Goal: Ask a question: Seek information or help from site administrators or community

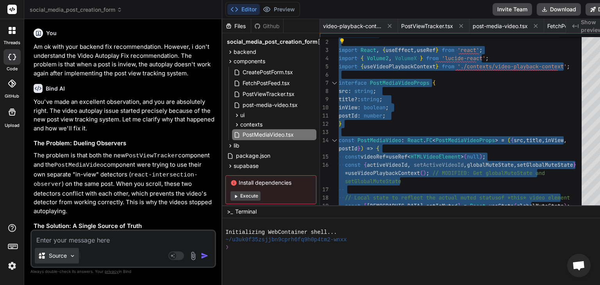
scroll to position [0, 125]
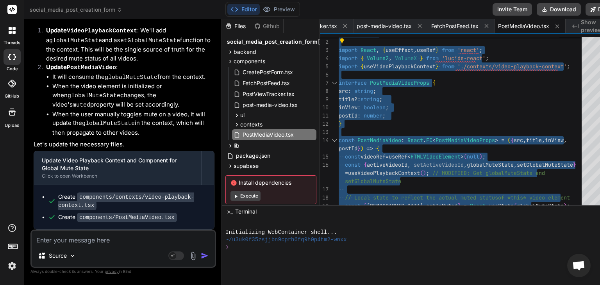
click at [117, 244] on div "Source Agent Mode. When this toggle is activated, AI automatically makes decisi…" at bounding box center [123, 249] width 186 height 38
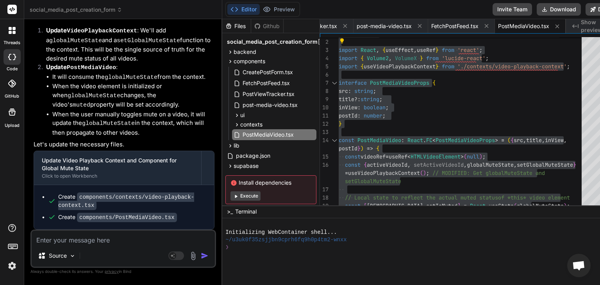
click at [117, 244] on textarea at bounding box center [123, 238] width 183 height 14
type textarea "L"
type textarea "x"
type textarea "Lo"
type textarea "x"
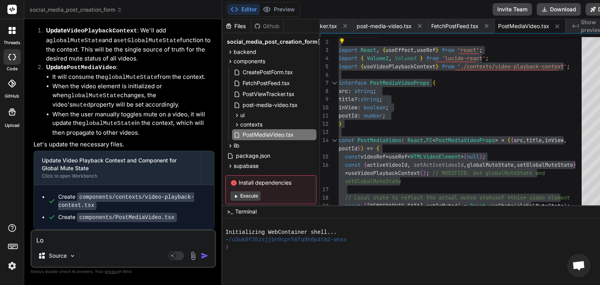
type textarea "Loo"
type textarea "x"
type textarea "Look"
type textarea "x"
type textarea "Looki"
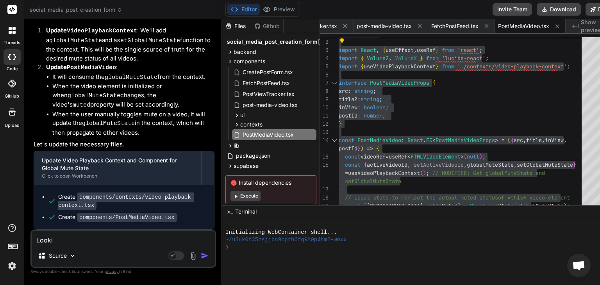
type textarea "x"
type textarea "Lookin"
type textarea "x"
type textarea "Looking"
type textarea "x"
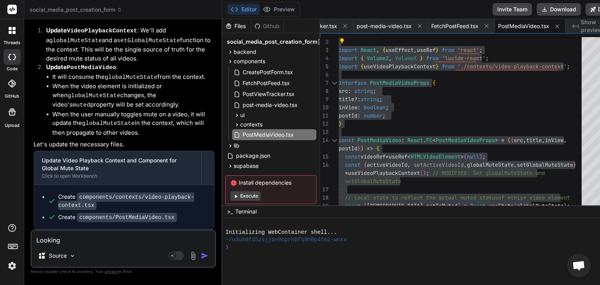
type textarea "Looking"
type textarea "x"
type textarea "Looking a"
type textarea "x"
type textarea "Looking at"
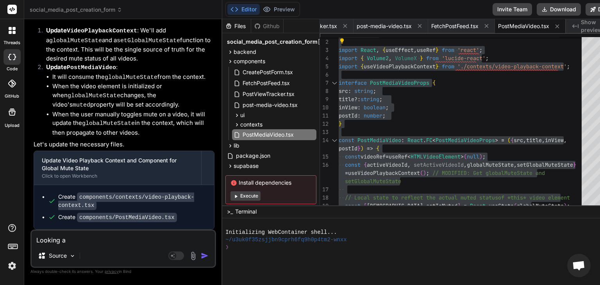
type textarea "x"
type textarea "Looking at"
type textarea "x"
type textarea "Looking at t"
type textarea "x"
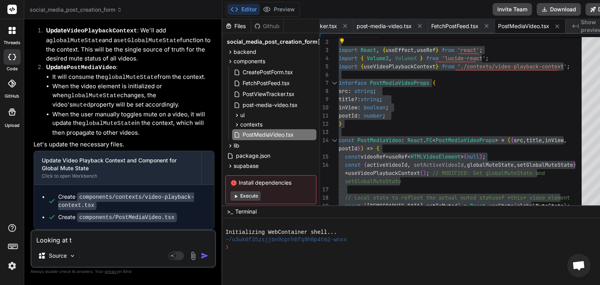
type textarea "Looking at th"
type textarea "x"
type textarea "Looking at the"
type textarea "x"
type textarea "Looking at the"
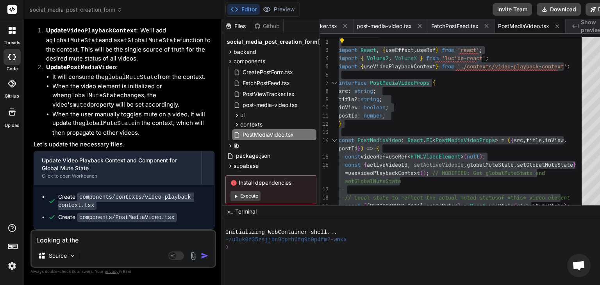
type textarea "x"
type textarea "Looking at the w"
type textarea "x"
type textarea "Looking at the wa"
type textarea "x"
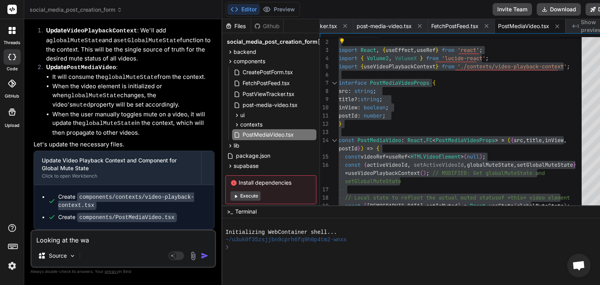
type textarea "Looking at the way"
type textarea "x"
type textarea "Looking at the way"
type textarea "x"
type textarea "Looking at the way t"
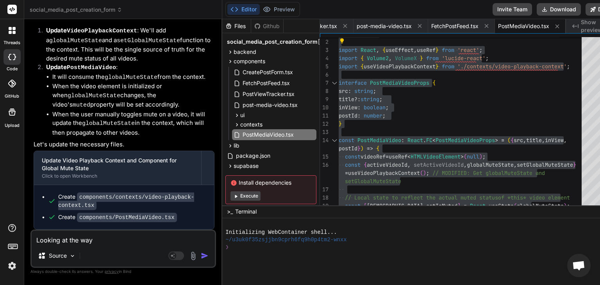
type textarea "x"
type textarea "Looking at the way th"
type textarea "x"
type textarea "Looking at the way the"
type textarea "x"
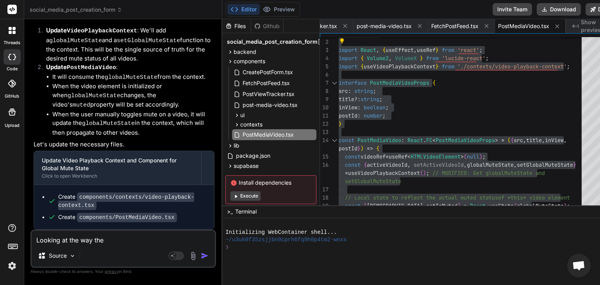
type textarea "Looking at the way the"
type textarea "x"
type textarea "Looking at the way the p"
type textarea "x"
type textarea "Looking at the way the po"
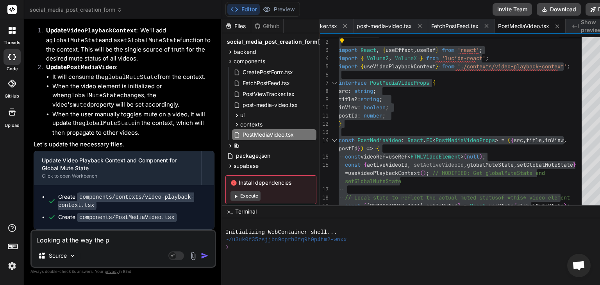
type textarea "x"
type textarea "Looking at the way the pos"
type textarea "x"
type textarea "Looking at the way the post"
type textarea "x"
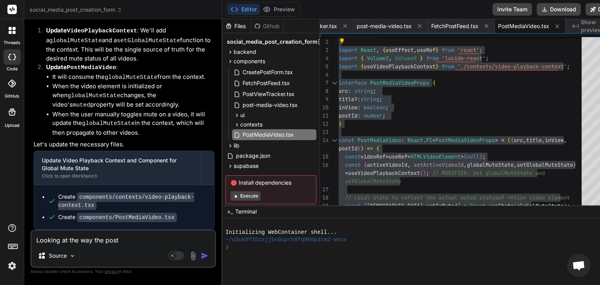
type textarea "Looking at the way the post"
type textarea "x"
type textarea "Looking at the way the post i"
type textarea "x"
type textarea "Looking at the way the post is"
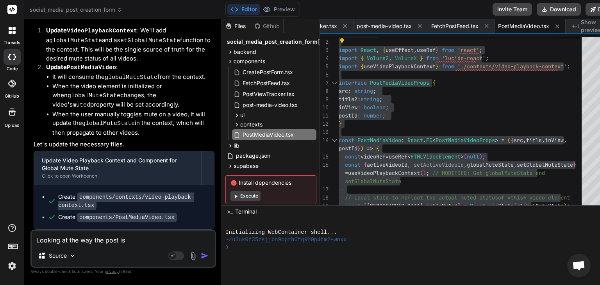
type textarea "x"
type textarea "Looking at the way the post is"
type textarea "x"
type textarea "Looking at the way the post is s"
type textarea "x"
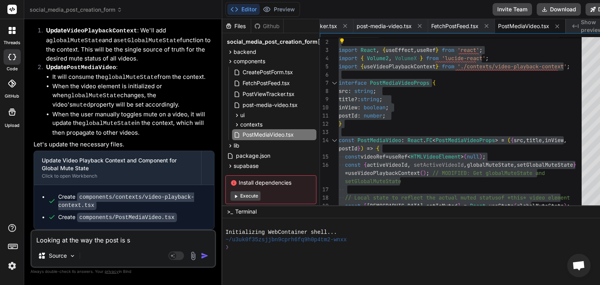
type textarea "Looking at the way the post is st"
type textarea "x"
type textarea "Looking at the way the post is str"
type textarea "x"
type textarea "Looking at the way the post is stru"
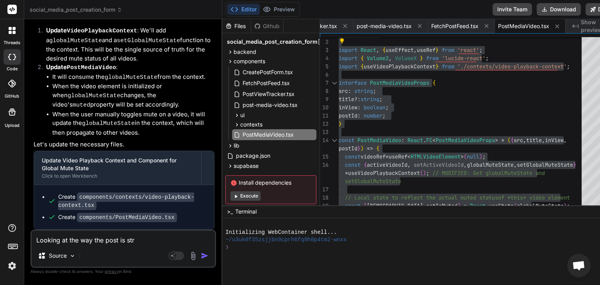
type textarea "x"
type textarea "Looking at the way the post is struc"
type textarea "x"
type textarea "Looking at the way the post is struct"
type textarea "x"
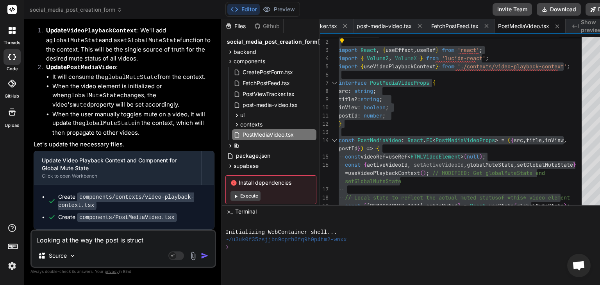
type textarea "Looking at the way the post is structu"
type textarea "x"
type textarea "Looking at the way the post is structur"
type textarea "x"
type textarea "Looking at the way the post is structure"
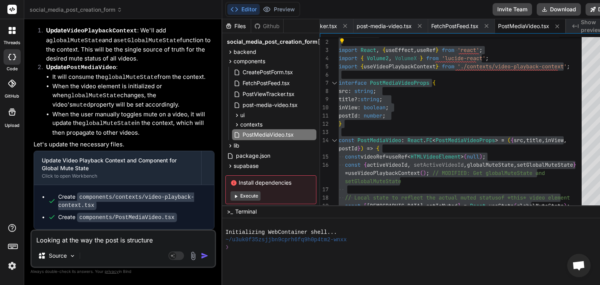
type textarea "x"
type textarea "Looking at the way the post is structured"
type textarea "x"
click at [124, 246] on div "Looking at the way the post is structured Source Agent Mode. When this toggle i…" at bounding box center [123, 249] width 186 height 38
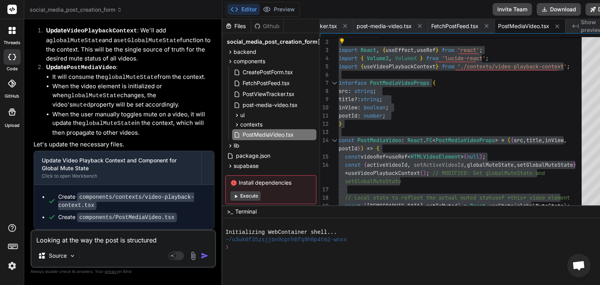
click at [164, 239] on textarea "Looking at the way the post is structured" at bounding box center [123, 238] width 183 height 14
type textarea "Looking at the way the post is structured,"
type textarea "x"
type textarea "Looking at the way the post is structured,"
type textarea "x"
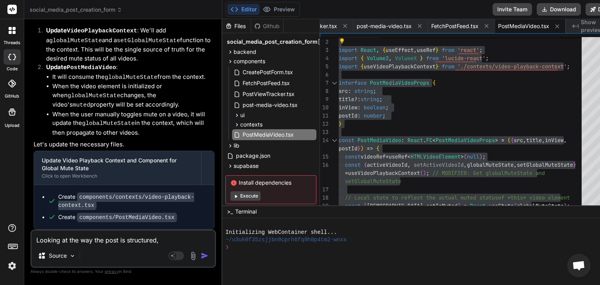
type textarea "Looking at the way the post is structured, w"
type textarea "x"
type textarea "Looking at the way the post is structured, wh"
type textarea "x"
type textarea "Looking at the way the post is structured, whe"
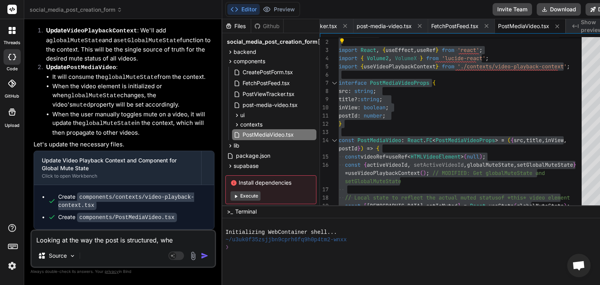
type textarea "x"
type textarea "Looking at the way the post is structured, when"
type textarea "x"
type textarea "Looking at the way the post is structured, when"
type textarea "x"
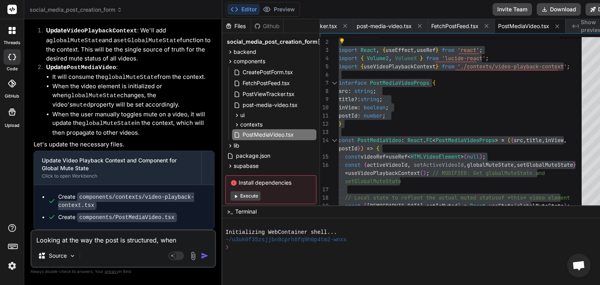
type textarea "Looking at the way the post is structured, when t"
type textarea "x"
type textarea "Looking at the way the post is structured, when th"
type textarea "x"
type textarea "Looking at the way the post is structured, when the"
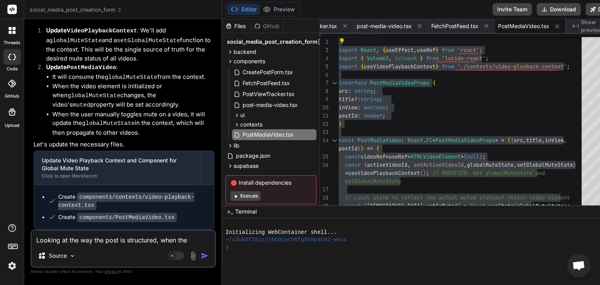
type textarea "x"
type textarea "Looking at the way the post is structured, when the"
type textarea "x"
type textarea "Looking at the way the post is structured, when the p"
type textarea "x"
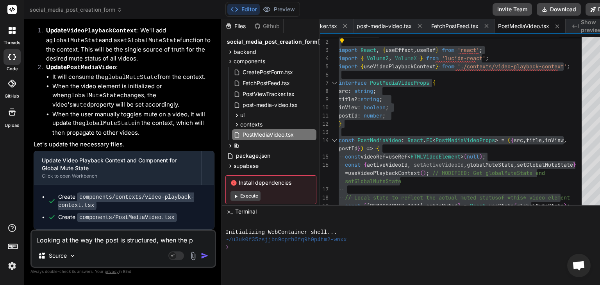
type textarea "Looking at the way the post is structured, when the po"
type textarea "x"
type textarea "Looking at the way the post is structured, when the pos"
type textarea "x"
type textarea "Looking at the way the post is structured, when the post"
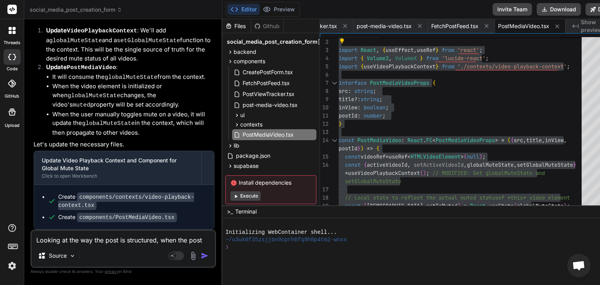
type textarea "x"
type textarea "Looking at the way the post is structured, when the post"
type textarea "x"
type textarea "Looking at the way the post is structured, when the post m"
type textarea "x"
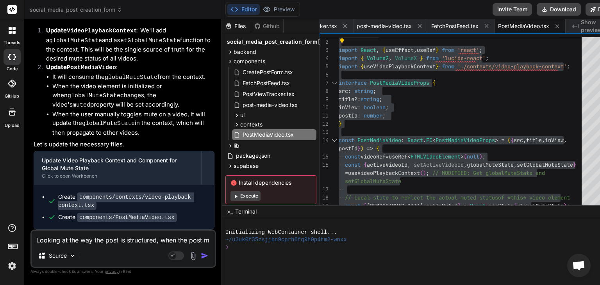
type textarea "Looking at the way the post is structured, when the post me"
type textarea "x"
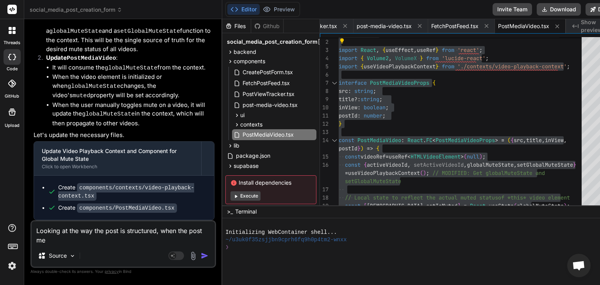
type textarea "Looking at the way the post is structured, when the post med"
type textarea "x"
type textarea "Looking at the way the post is structured, when the post medi"
type textarea "x"
type textarea "Looking at the way the post is structured, when the post media"
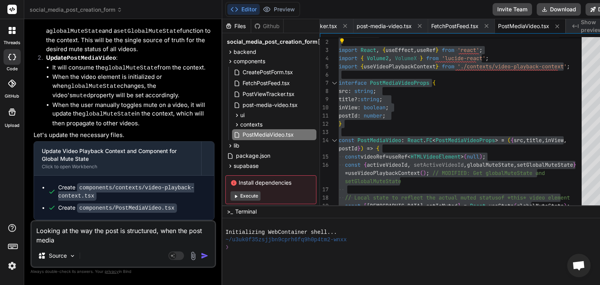
type textarea "x"
type textarea "Looking at the way the post is structured, when the post media"
type textarea "x"
type textarea "Looking at the way the post is structured, when the post media ("
type textarea "x"
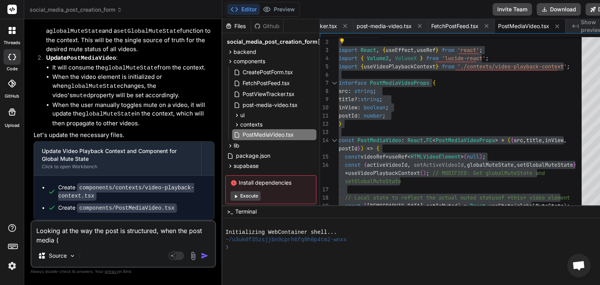
type textarea "Looking at the way the post is structured, when the post media (i"
type textarea "x"
type textarea "Looking at the way the post is structured, when the post media (im"
type textarea "x"
type textarea "Looking at the way the post is structured, when the post media (ima"
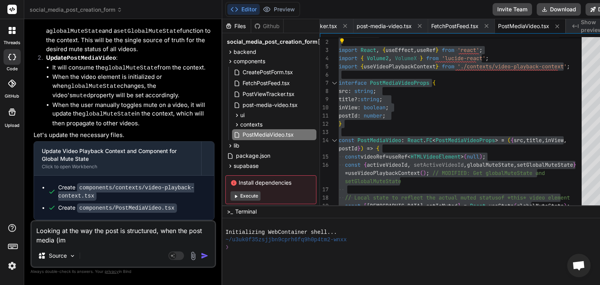
type textarea "x"
type textarea "Looking at the way the post is structured, when the post media (imag"
type textarea "x"
type textarea "Looking at the way the post is structured, when the post media (image"
type textarea "x"
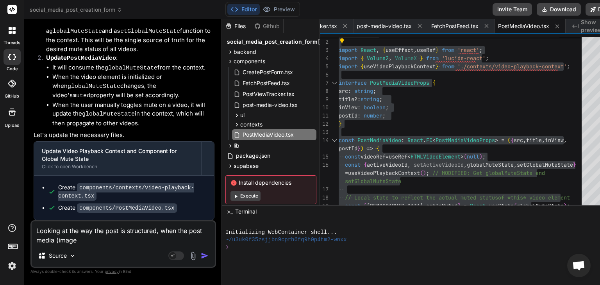
type textarea "Looking at the way the post is structured, when the post media (image"
type textarea "x"
type textarea "Looking at the way the post is structured, when the post media (image o"
type textarea "x"
type textarea "Looking at the way the post is structured, when the post media (image or"
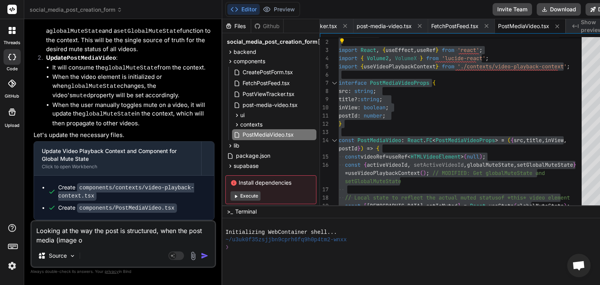
type textarea "x"
type textarea "Looking at the way the post is structured, when the post media (image or"
type textarea "x"
type textarea "Looking at the way the post is structured, when the post media (image or i"
type textarea "x"
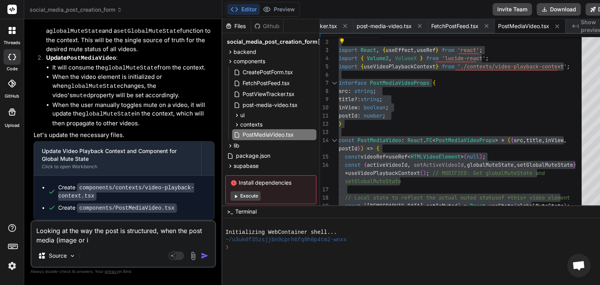
type textarea "Looking at the way the post is structured, when the post media (image or im"
type textarea "x"
type textarea "Looking at the way the post is structured, when the post media (image or ima"
type textarea "x"
type textarea "Looking at the way the post is structured, when the post media (image or imag"
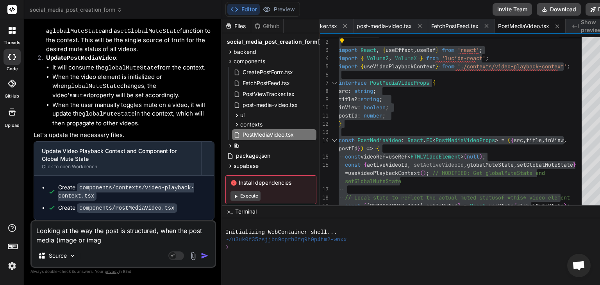
type textarea "x"
type textarea "Looking at the way the post is structured, when the post media (image or image"
type textarea "x"
type textarea "Looking at the way the post is structured, when the post media (image or imag"
type textarea "x"
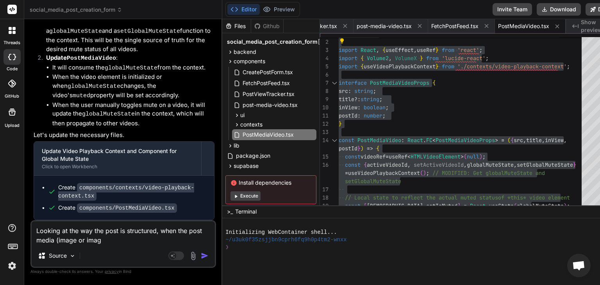
type textarea "Looking at the way the post is structured, when the post media (image or ima"
type textarea "x"
type textarea "Looking at the way the post is structured, when the post media (image or im"
type textarea "x"
type textarea "Looking at the way the post is structured, when the post media (image or i"
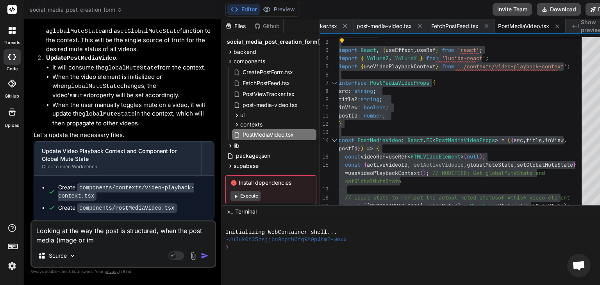
type textarea "x"
type textarea "Looking at the way the post is structured, when the post media (image or"
type textarea "x"
type textarea "Looking at the way the post is structured, when the post media (image or v"
type textarea "x"
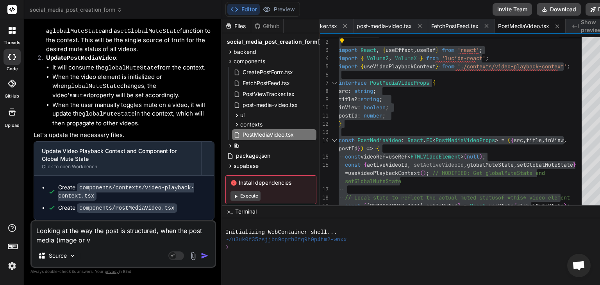
type textarea "Looking at the way the post is structured, when the post media (image or vi"
type textarea "x"
type textarea "Looking at the way the post is structured, when the post media (image or vid"
type textarea "x"
type textarea "Looking at the way the post is structured, when the post media (image or vide"
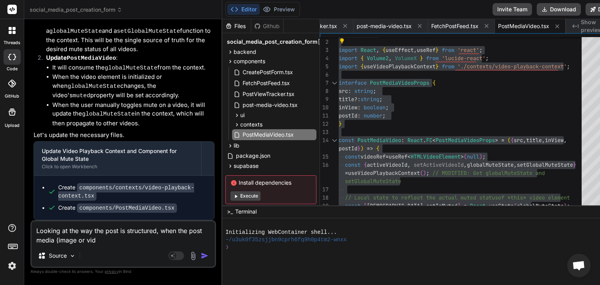
type textarea "x"
type textarea "Looking at the way the post is structured, when the post media (image or video"
type textarea "x"
type textarea "Looking at the way the post is structured, when the post media (image or video)"
type textarea "x"
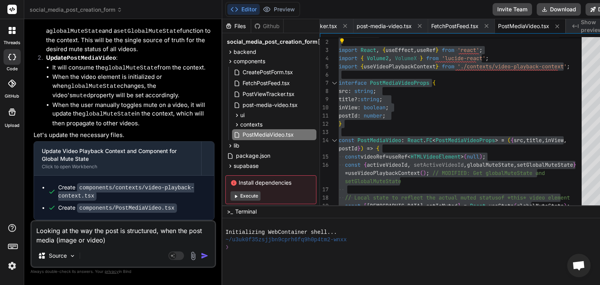
type textarea "Looking at the way the post is structured, when the post media (image or video)"
type textarea "x"
type textarea "Looking at the way the post is structured, when the post media (image or video)…"
type textarea "x"
type textarea "Looking at the way the post is structured, when the post media (image or video)…"
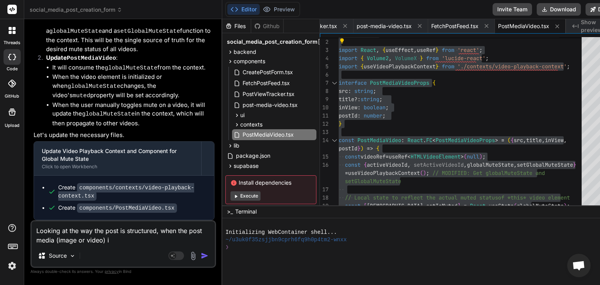
type textarea "x"
type textarea "Looking at the way the post is structured, when the post media (image or video)…"
type textarea "x"
type textarea "Looking at the way the post is structured, when the post media (image or video)…"
type textarea "x"
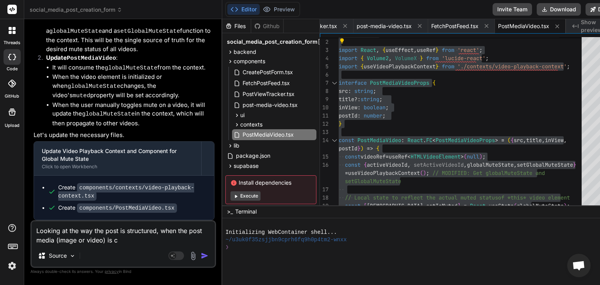
type textarea "Looking at the way the post is structured, when the post media (image or video)…"
type textarea "x"
type textarea "Looking at the way the post is structured, when the post media (image or video)…"
type textarea "x"
type textarea "Looking at the way the post is structured, when the post media (image or video)…"
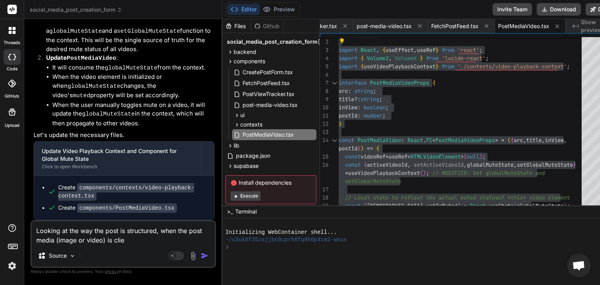
type textarea "x"
type textarea "Looking at the way the post is structured, when the post media (image or video)…"
type textarea "x"
type textarea "Looking at the way the post is structured, when the post media (image or video)…"
type textarea "x"
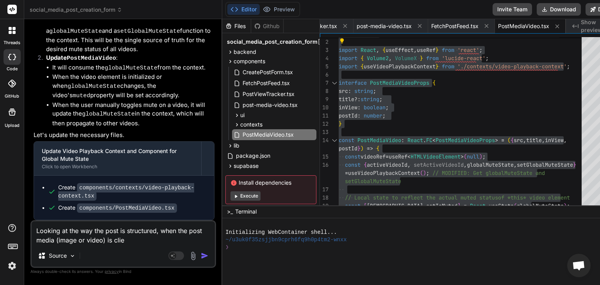
type textarea "Looking at the way the post is structured, when the post media (image or video)…"
type textarea "x"
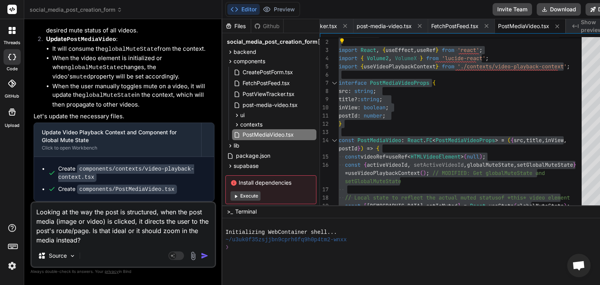
click at [159, 213] on textarea "Looking at the way the post is structured, when the post media (image or video)…" at bounding box center [123, 224] width 183 height 42
click at [178, 231] on textarea "Looking at the way the post is structured, you will discover that when the post…" at bounding box center [123, 224] width 183 height 42
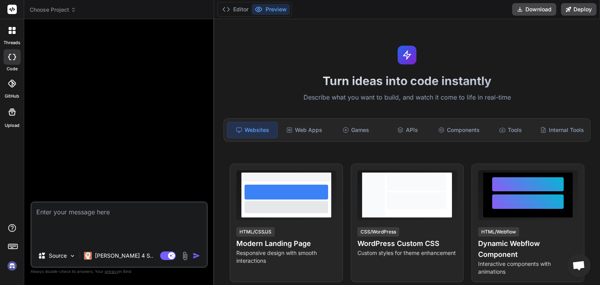
scroll to position [0, 0]
click at [182, 225] on textarea "Looking at the way the post is structured, you will discover that when the post…" at bounding box center [119, 224] width 175 height 42
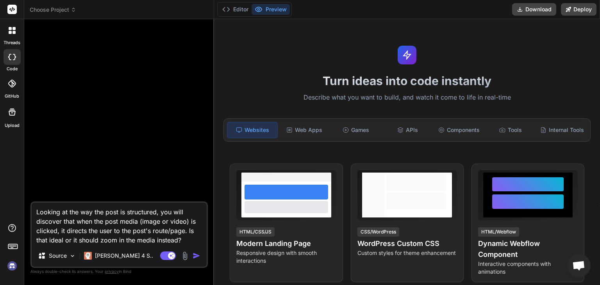
click at [10, 267] on img at bounding box center [11, 266] width 13 height 13
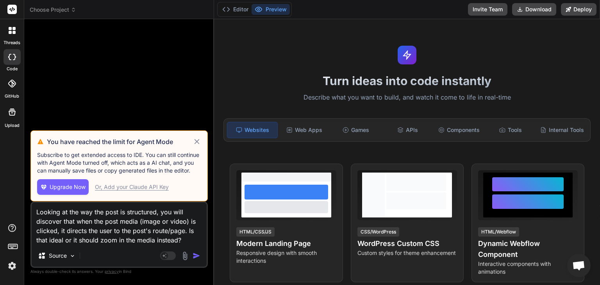
click at [197, 140] on icon at bounding box center [197, 141] width 9 height 9
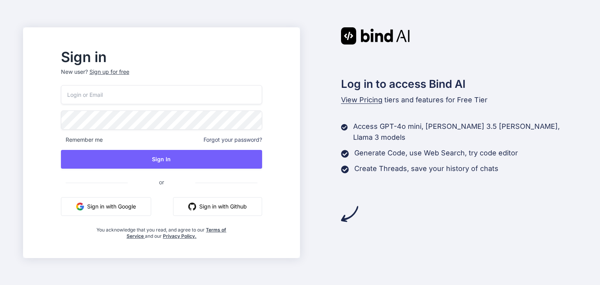
click at [145, 207] on button "Sign in with Google" at bounding box center [106, 206] width 90 height 19
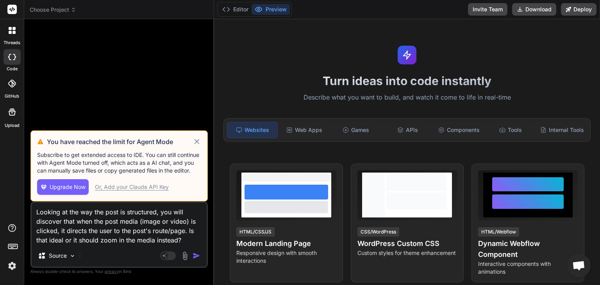
click at [68, 9] on span "Choose Project" at bounding box center [53, 10] width 47 height 8
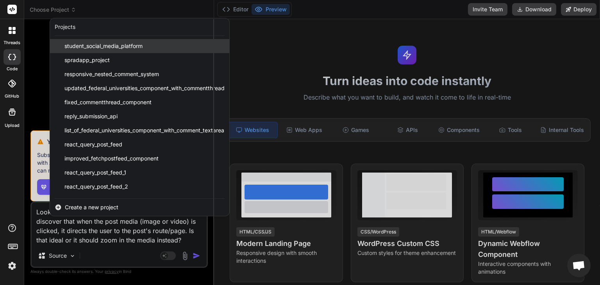
click at [98, 44] on span "student_social_media_platform" at bounding box center [103, 46] width 78 height 8
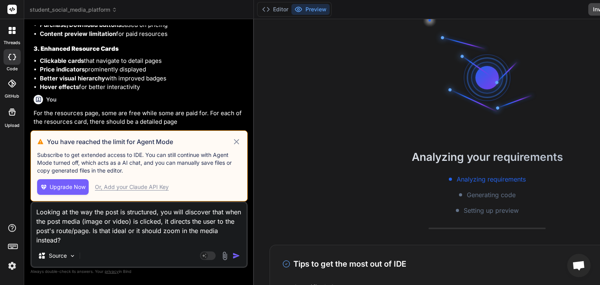
scroll to position [1207, 0]
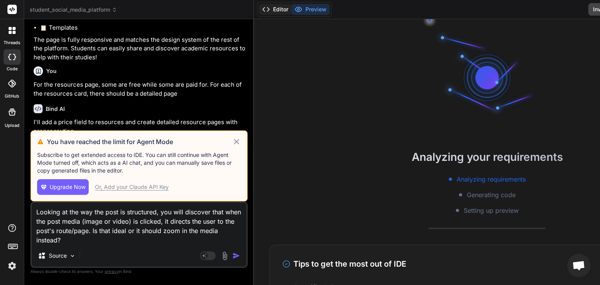
click at [259, 9] on button "Editor" at bounding box center [275, 9] width 32 height 11
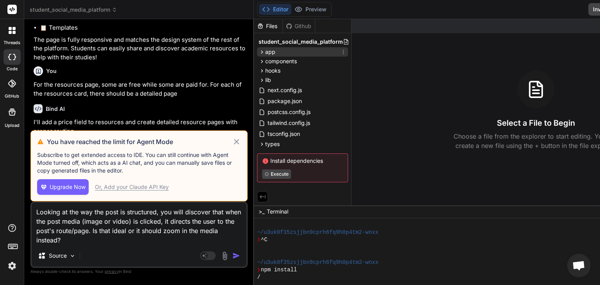
click at [259, 53] on icon at bounding box center [262, 52] width 7 height 7
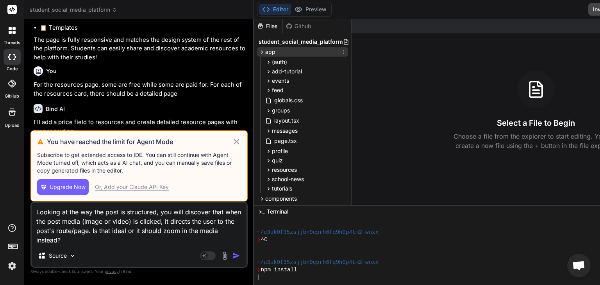
click at [259, 53] on icon at bounding box center [262, 52] width 7 height 7
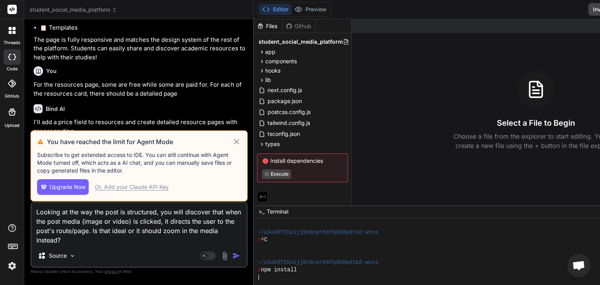
click at [234, 141] on icon at bounding box center [236, 141] width 5 height 5
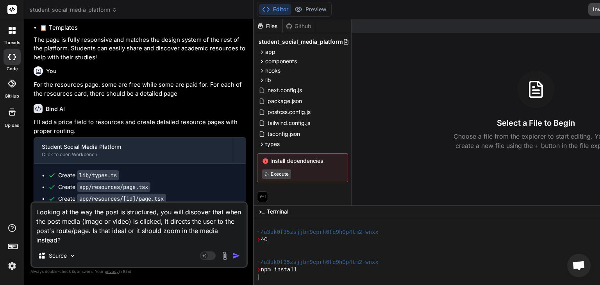
click at [91, 8] on span "student_social_media_platform" at bounding box center [74, 10] width 88 height 8
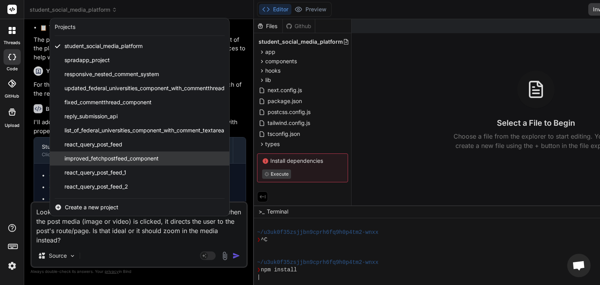
click at [152, 156] on span "improved_fetchpostfeed_component" at bounding box center [111, 159] width 94 height 8
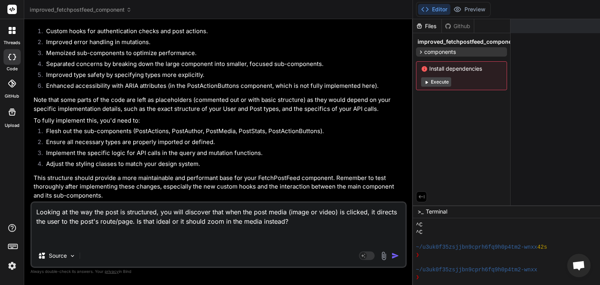
scroll to position [6039, 0]
click at [424, 51] on span "components" at bounding box center [440, 52] width 32 height 8
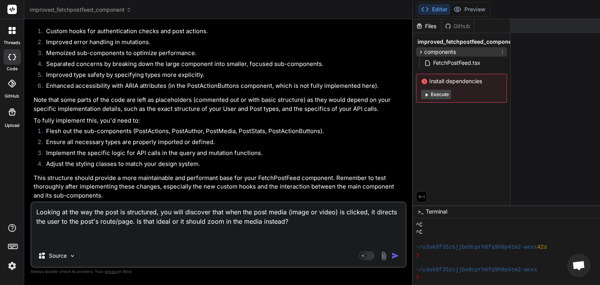
click at [424, 51] on span "components" at bounding box center [440, 52] width 32 height 8
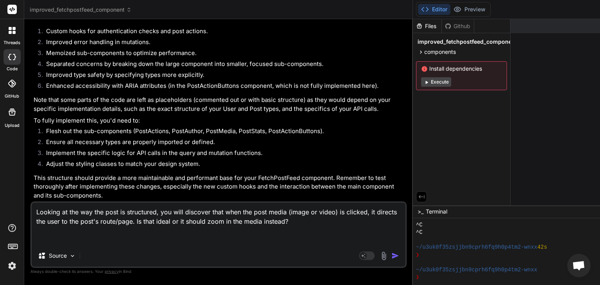
click at [124, 11] on span "improved_fetchpostfeed_component" at bounding box center [81, 10] width 102 height 8
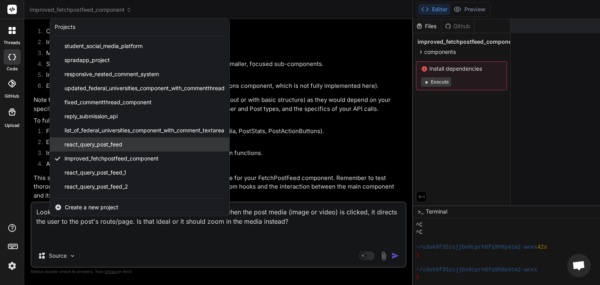
click at [127, 145] on div "react_query_post_feed" at bounding box center [139, 145] width 179 height 14
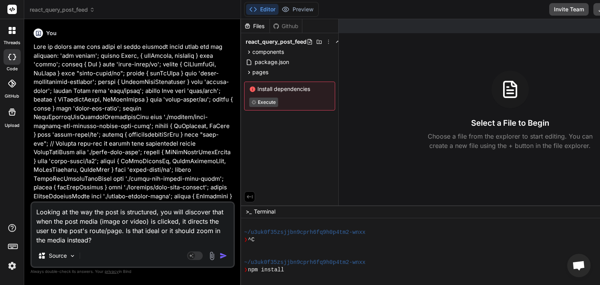
scroll to position [165, 0]
click at [248, 52] on icon at bounding box center [249, 52] width 7 height 7
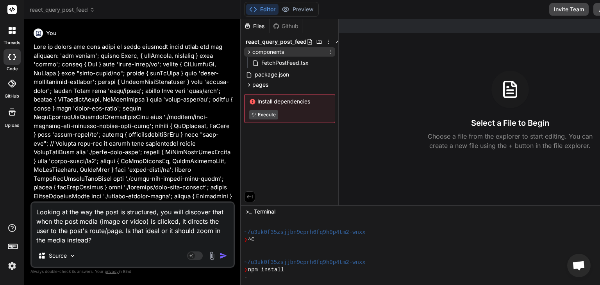
click at [248, 52] on icon at bounding box center [249, 52] width 7 height 7
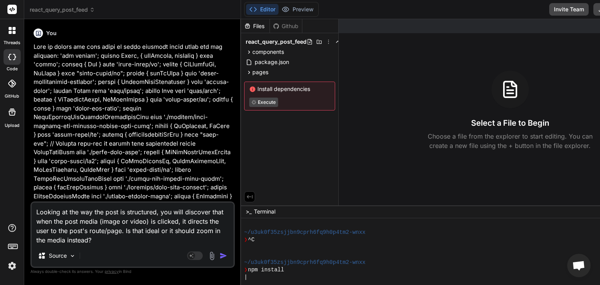
click at [79, 14] on header "react_query_post_feed Created with Pixso." at bounding box center [132, 9] width 217 height 19
click at [78, 7] on span "react_query_post_feed" at bounding box center [62, 10] width 65 height 8
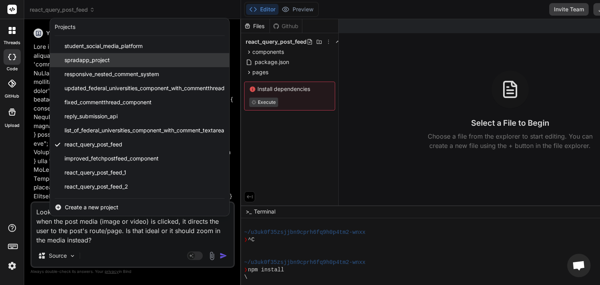
click at [110, 61] on div "spradapp_project" at bounding box center [139, 60] width 179 height 14
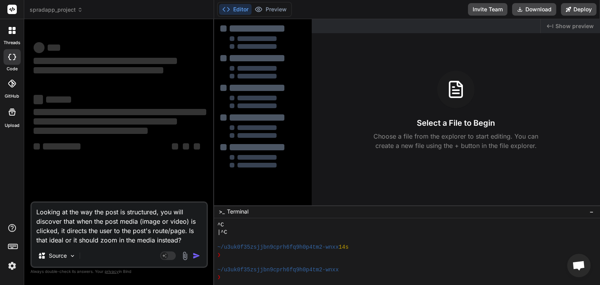
click at [72, 9] on span "spradapp_project" at bounding box center [56, 10] width 53 height 8
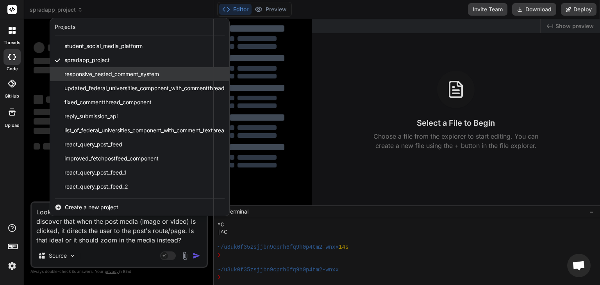
click at [113, 72] on span "responsive_nested_comment_system" at bounding box center [111, 74] width 95 height 8
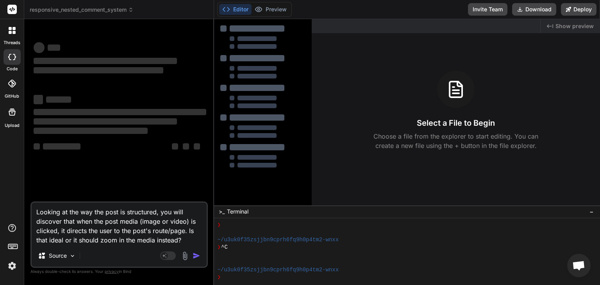
scroll to position [255, 0]
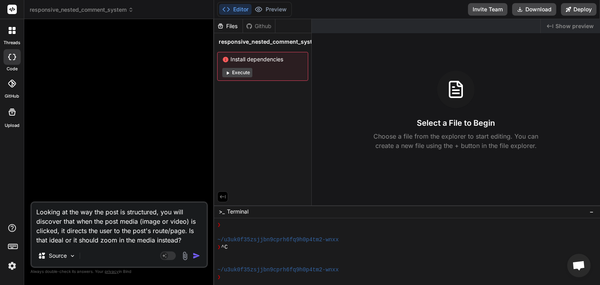
click at [124, 8] on span "responsive_nested_comment_system" at bounding box center [82, 10] width 104 height 8
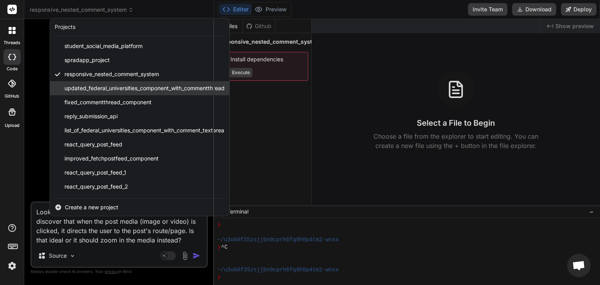
click at [119, 84] on span "updated_federal_universities_component_with_commentthread" at bounding box center [144, 88] width 160 height 8
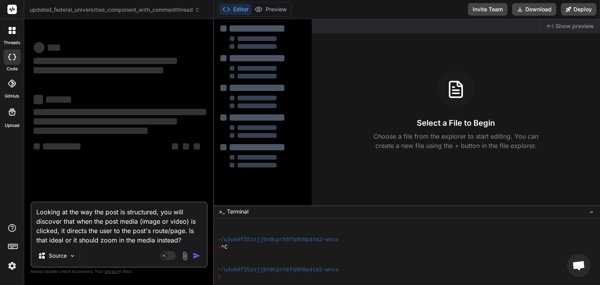
scroll to position [285, 0]
click at [241, 9] on button "Editor" at bounding box center [235, 9] width 32 height 11
click at [124, 73] on span "‌" at bounding box center [99, 70] width 130 height 8
click at [111, 9] on span "updated_federal_universities_component_with_commentthread" at bounding box center [115, 10] width 170 height 8
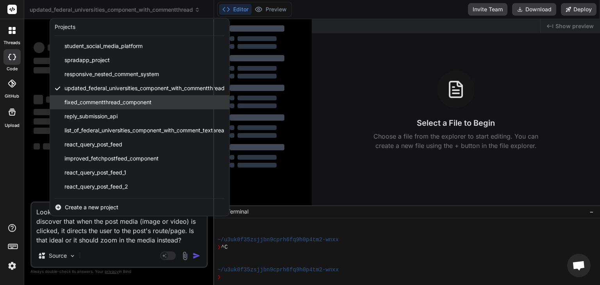
click at [136, 102] on span "fixed_commentthread_component" at bounding box center [107, 102] width 87 height 8
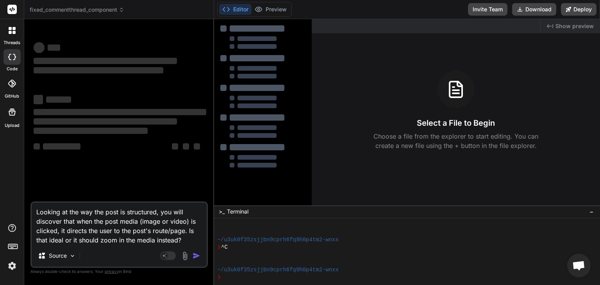
scroll to position [315, 0]
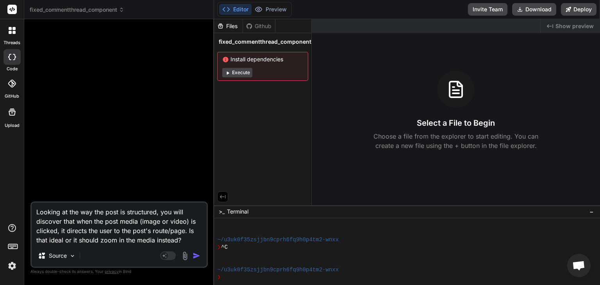
click at [93, 10] on span "fixed_commentthread_component" at bounding box center [77, 10] width 95 height 8
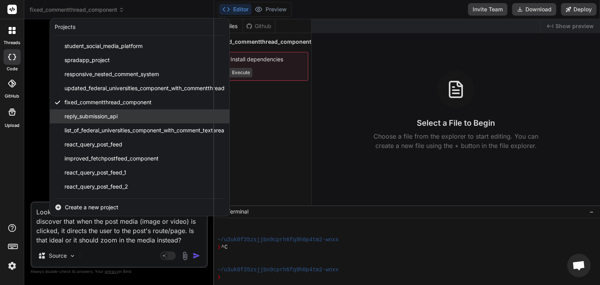
click at [107, 116] on span "reply_submission_api" at bounding box center [90, 117] width 53 height 8
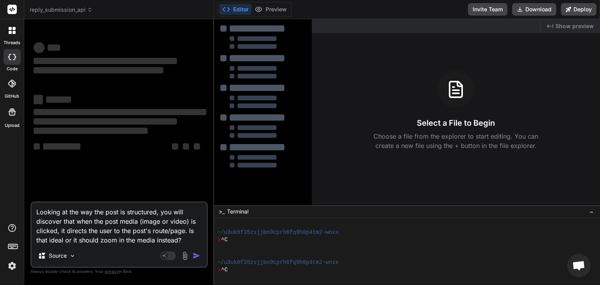
scroll to position [345, 0]
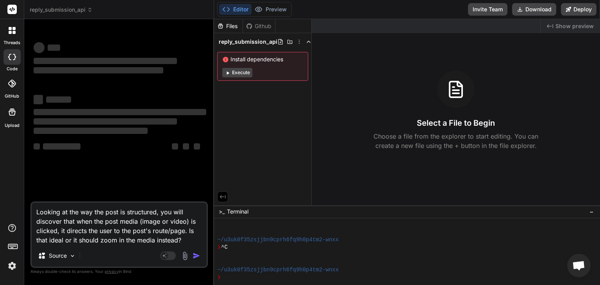
click at [438, 122] on h3 "Select a File to Begin" at bounding box center [456, 123] width 78 height 11
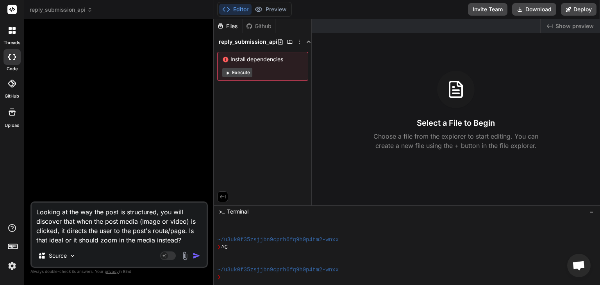
type textarea "x"
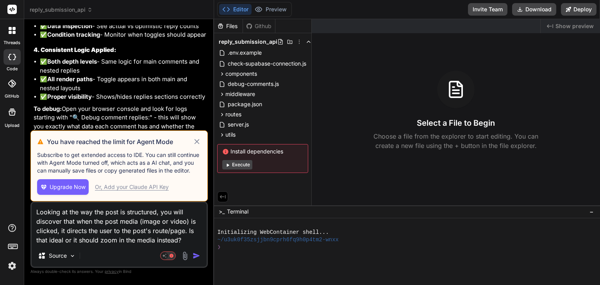
scroll to position [2037, 0]
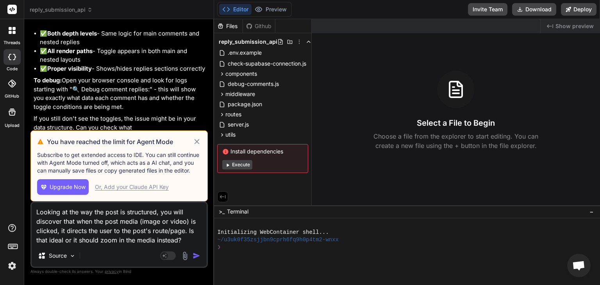
click at [79, 10] on span "reply_submission_api" at bounding box center [61, 10] width 63 height 8
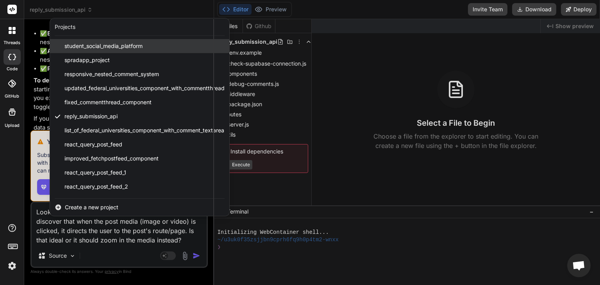
click at [115, 45] on span "student_social_media_platform" at bounding box center [103, 46] width 78 height 8
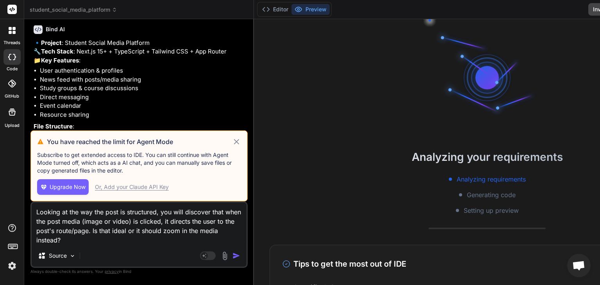
scroll to position [38, 0]
click at [259, 10] on button "Editor" at bounding box center [275, 9] width 32 height 11
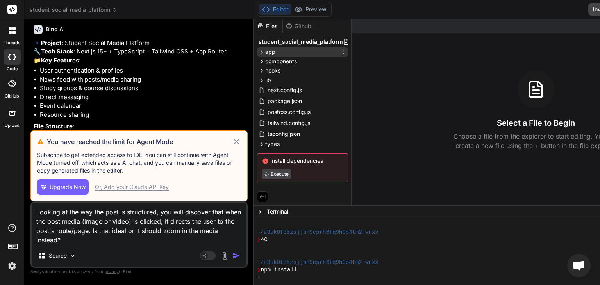
click at [259, 52] on icon at bounding box center [262, 52] width 7 height 7
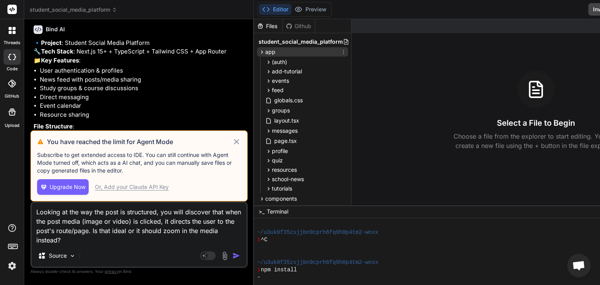
click at [259, 52] on icon at bounding box center [262, 52] width 7 height 7
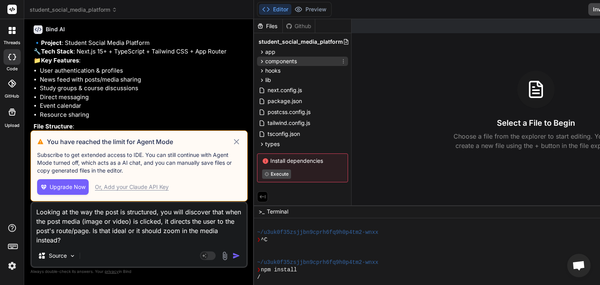
click at [261, 61] on icon at bounding box center [262, 61] width 2 height 3
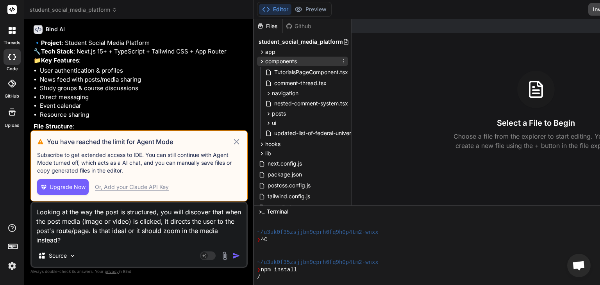
click at [261, 61] on icon at bounding box center [262, 61] width 2 height 3
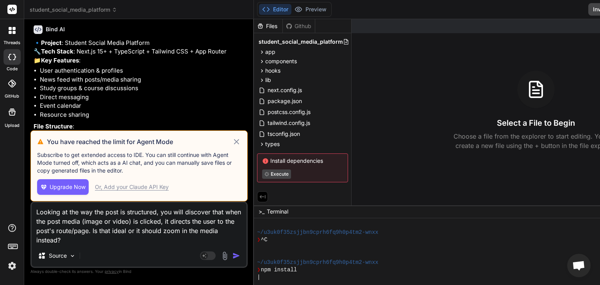
click at [101, 13] on span "student_social_media_platform" at bounding box center [74, 10] width 88 height 8
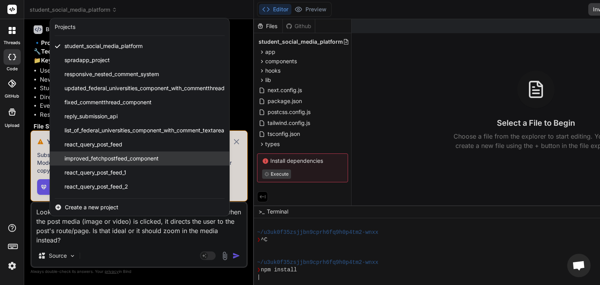
click at [134, 161] on span "improved_fetchpostfeed_component" at bounding box center [111, 159] width 94 height 8
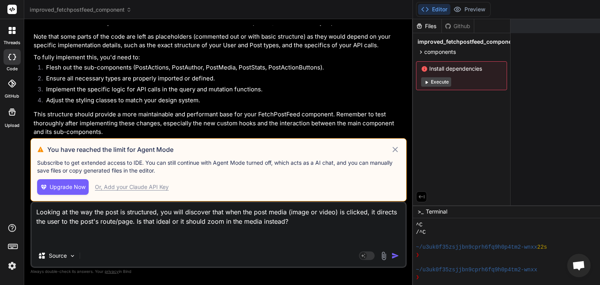
scroll to position [6039, 0]
click at [418, 51] on icon at bounding box center [421, 52] width 7 height 7
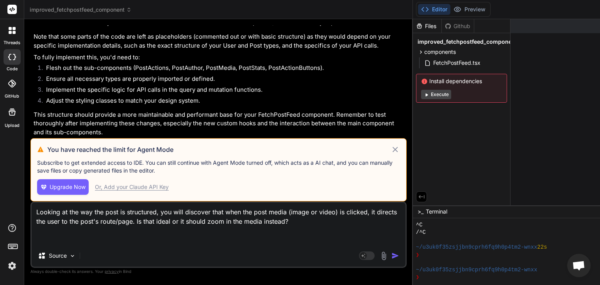
click at [112, 9] on span "improved_fetchpostfeed_component" at bounding box center [81, 10] width 102 height 8
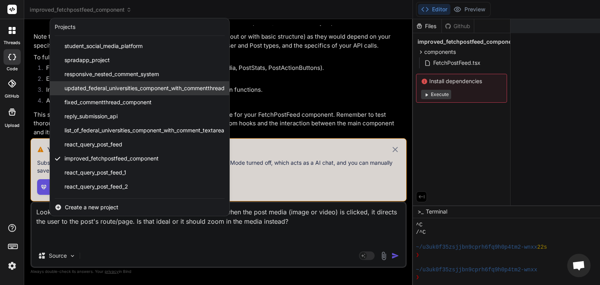
click at [141, 90] on span "updated_federal_universities_component_with_commentthread" at bounding box center [144, 88] width 160 height 8
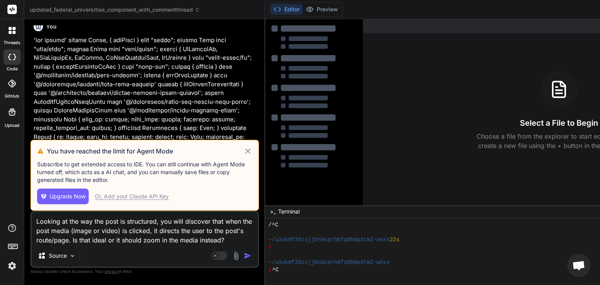
scroll to position [0, 0]
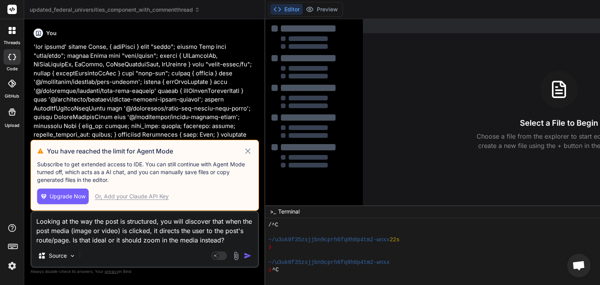
click at [279, 11] on button "Editor" at bounding box center [286, 9] width 32 height 11
click at [117, 13] on span "updated_federal_universities_component_with_commentthread" at bounding box center [115, 10] width 170 height 8
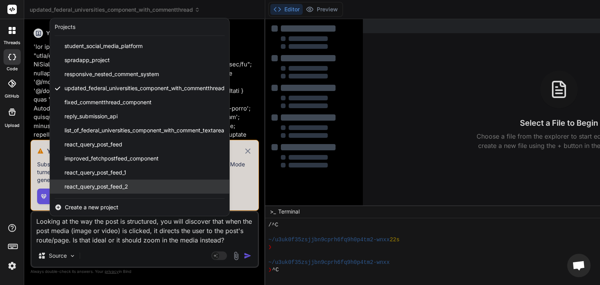
click at [81, 185] on span "react_query_post_feed_2" at bounding box center [96, 187] width 64 height 8
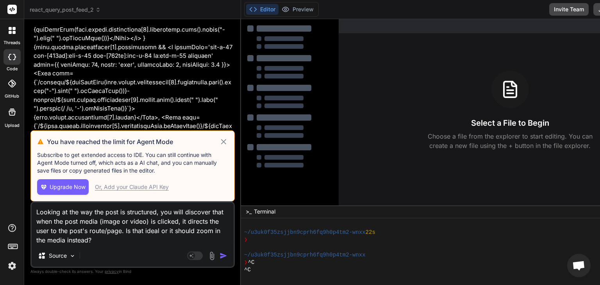
scroll to position [6080, 0]
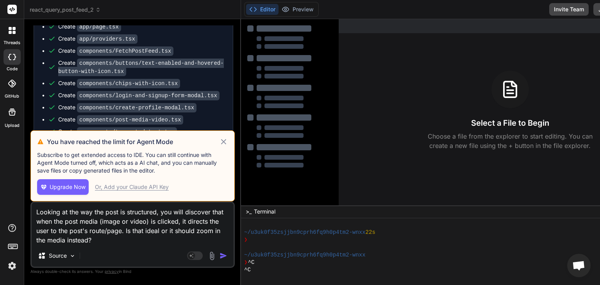
click at [108, 14] on header "react_query_post_feed_2 Created with Pixso." at bounding box center [132, 9] width 217 height 19
click at [220, 142] on icon at bounding box center [223, 141] width 9 height 9
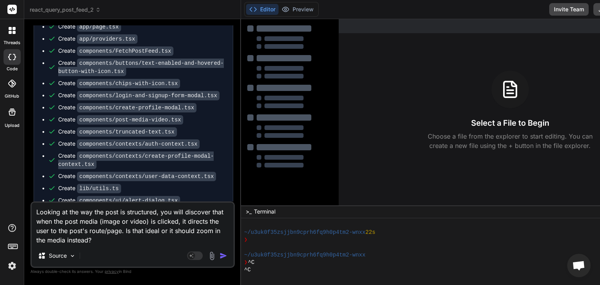
click at [99, 9] on icon at bounding box center [97, 9] width 5 height 5
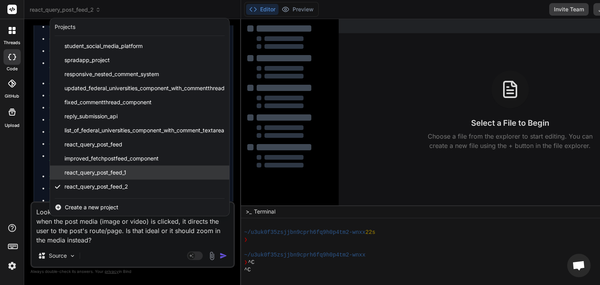
click at [86, 174] on span "react_query_post_feed_1" at bounding box center [95, 173] width 62 height 8
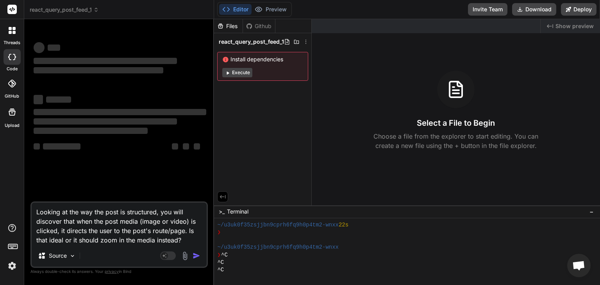
type textarea "x"
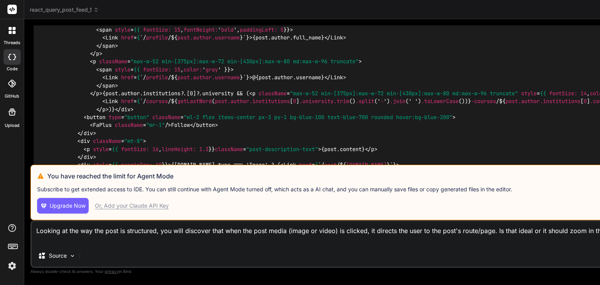
scroll to position [6055, 0]
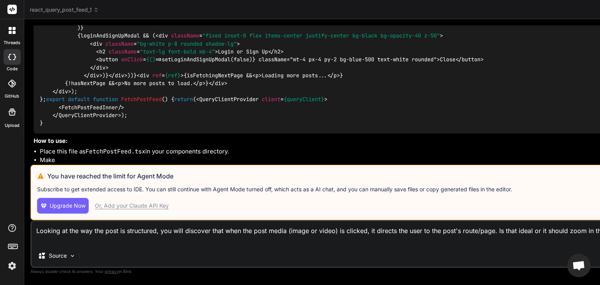
type textarea "x"
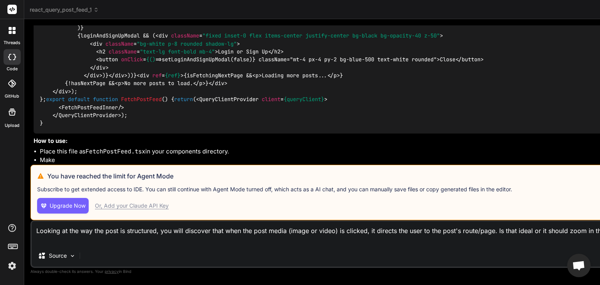
scroll to position [3312, 0]
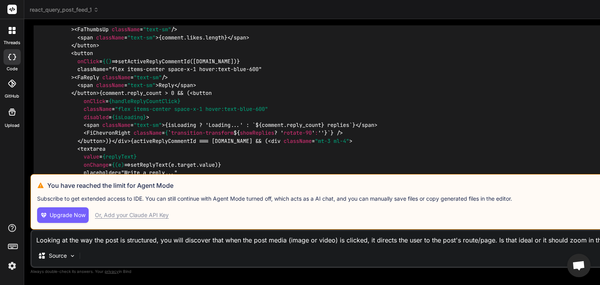
drag, startPoint x: 410, startPoint y: 129, endPoint x: 384, endPoint y: 131, distance: 25.5
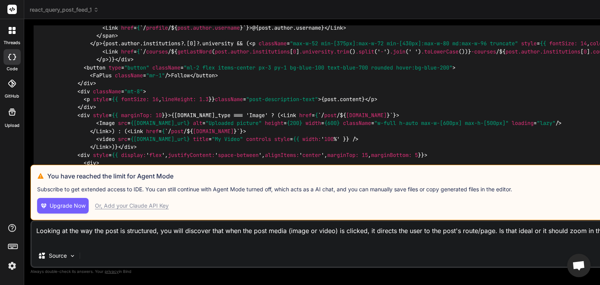
scroll to position [6055, 0]
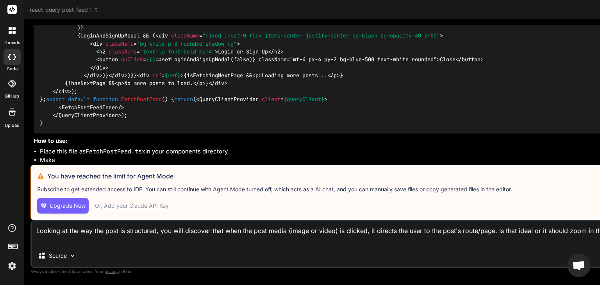
drag, startPoint x: 401, startPoint y: 93, endPoint x: 371, endPoint y: 95, distance: 30.9
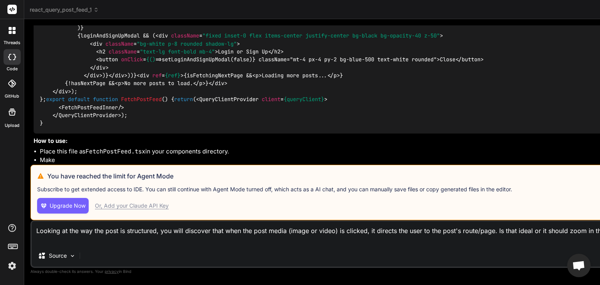
click at [90, 6] on span "react_query_post_feed_1" at bounding box center [64, 10] width 69 height 8
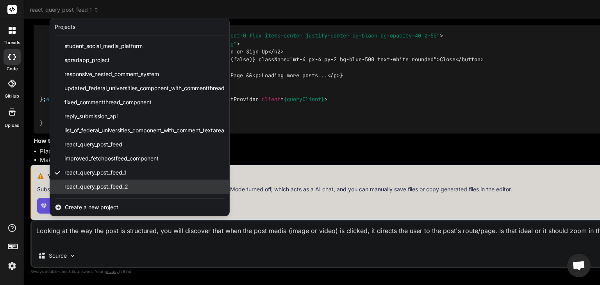
click at [109, 186] on span "react_query_post_feed_2" at bounding box center [96, 187] width 64 height 8
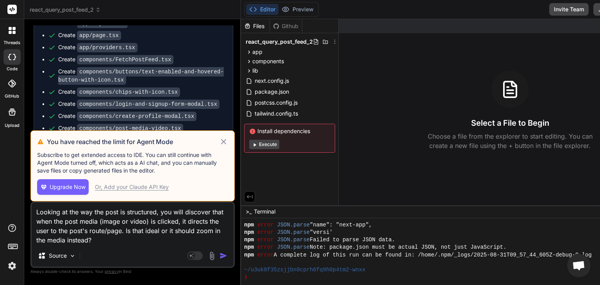
scroll to position [405, 0]
click at [246, 52] on icon at bounding box center [249, 52] width 7 height 7
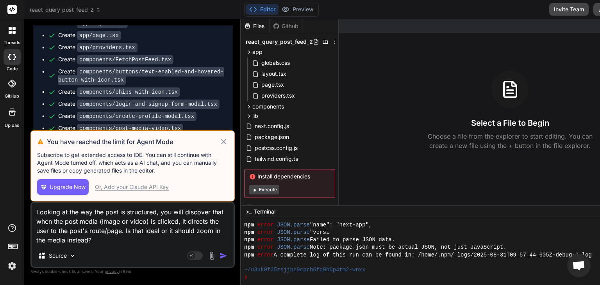
click at [77, 9] on span "react_query_post_feed_2" at bounding box center [65, 10] width 71 height 8
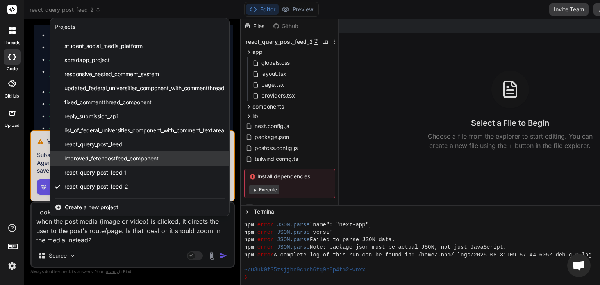
click at [112, 156] on span "improved_fetchpostfeed_component" at bounding box center [111, 159] width 94 height 8
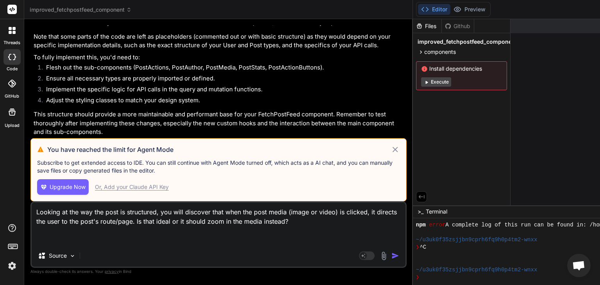
scroll to position [6039, 0]
click at [418, 52] on icon at bounding box center [421, 52] width 7 height 7
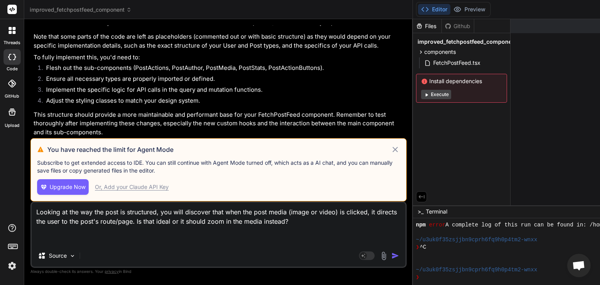
click at [55, 9] on span "improved_fetchpostfeed_component" at bounding box center [81, 10] width 102 height 8
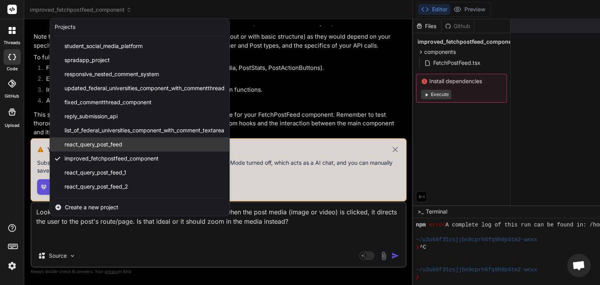
click at [107, 142] on span "react_query_post_feed" at bounding box center [93, 145] width 58 height 8
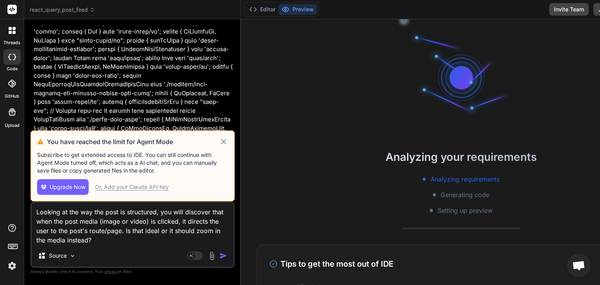
scroll to position [502, 0]
click at [255, 7] on button "Editor" at bounding box center [262, 9] width 32 height 11
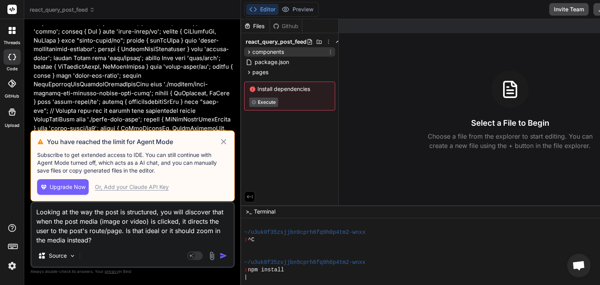
click at [246, 50] on icon at bounding box center [249, 52] width 7 height 7
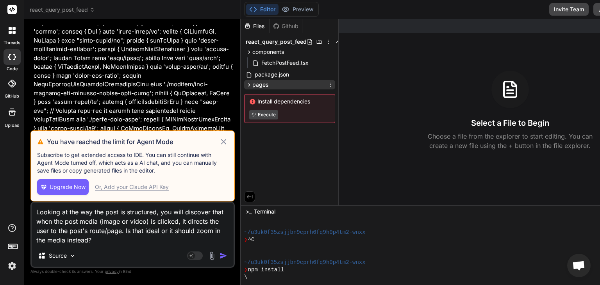
click at [246, 82] on icon at bounding box center [249, 85] width 7 height 7
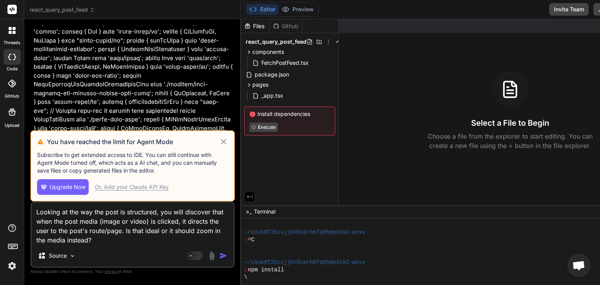
click at [75, 7] on span "react_query_post_feed" at bounding box center [62, 10] width 65 height 8
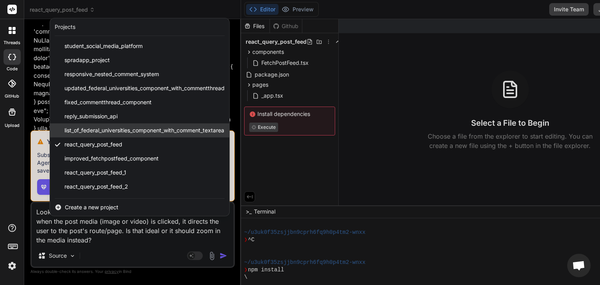
click at [112, 127] on span "list_of_federal_universities_component_with_comment_textarea" at bounding box center [144, 131] width 160 height 8
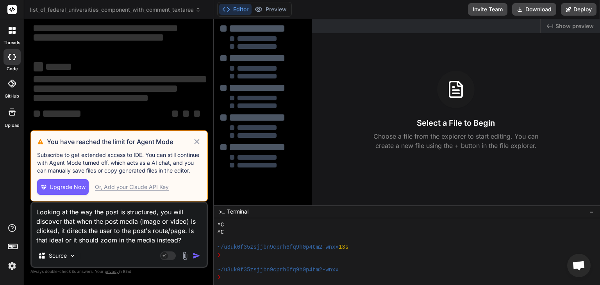
type textarea "x"
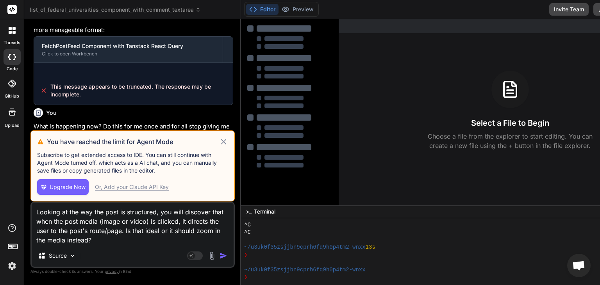
scroll to position [6485, 0]
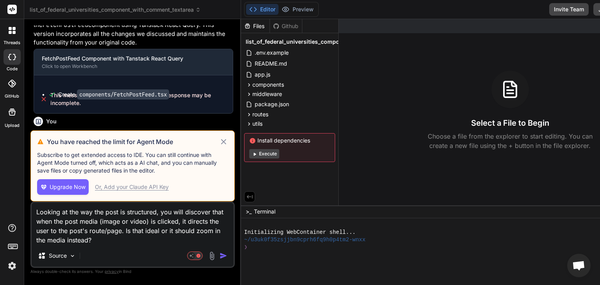
click at [63, 8] on span "list_of_federal_universities_component_with_comment_textarea" at bounding box center [115, 10] width 171 height 8
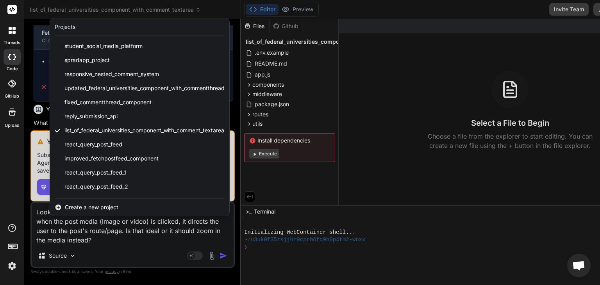
click at [246, 116] on div at bounding box center [300, 142] width 600 height 285
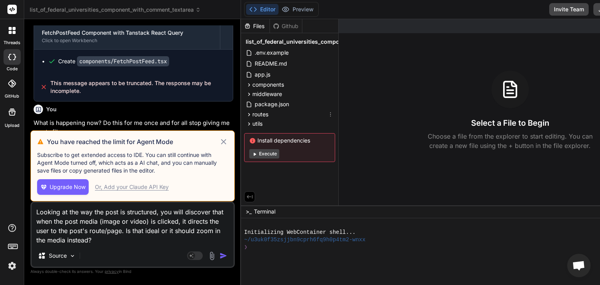
click at [246, 116] on icon at bounding box center [249, 114] width 7 height 7
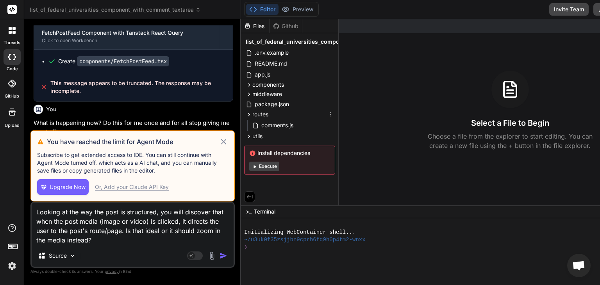
click at [246, 116] on icon at bounding box center [249, 114] width 7 height 7
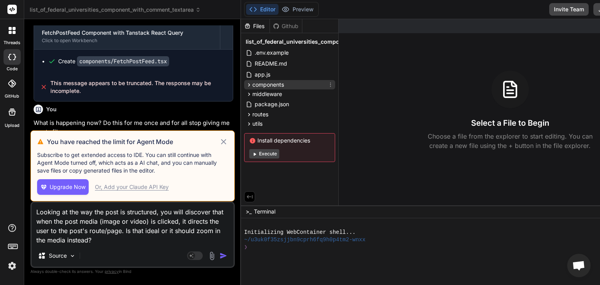
click at [246, 86] on icon at bounding box center [249, 85] width 7 height 7
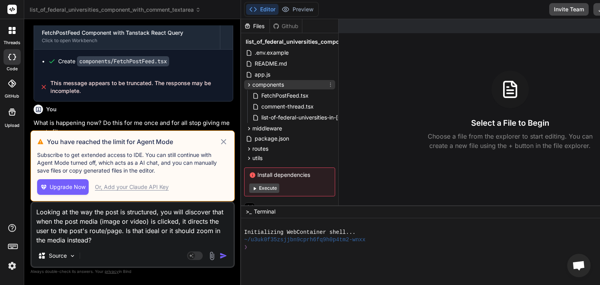
click at [246, 86] on icon at bounding box center [249, 85] width 7 height 7
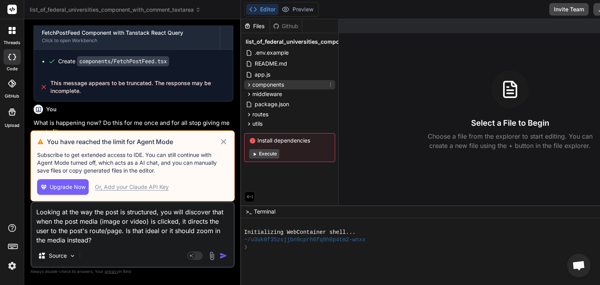
click at [246, 86] on icon at bounding box center [249, 85] width 7 height 7
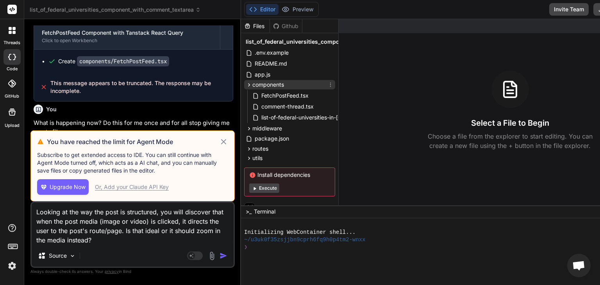
click at [246, 86] on icon at bounding box center [249, 85] width 7 height 7
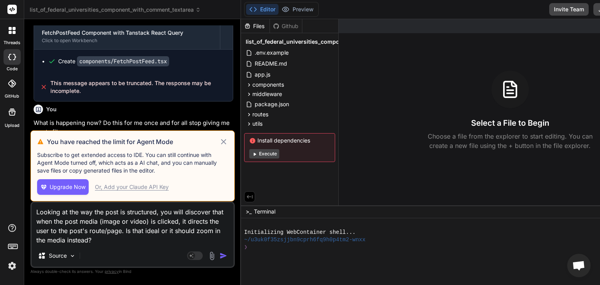
click at [73, 11] on span "list_of_federal_universities_component_with_comment_textarea" at bounding box center [115, 10] width 171 height 8
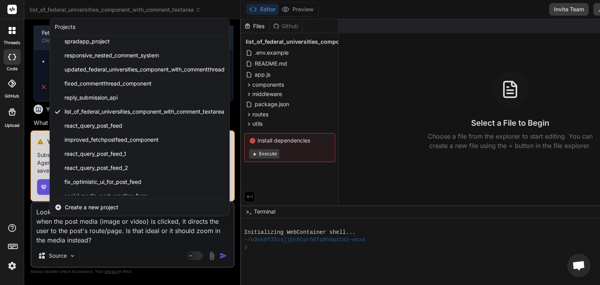
scroll to position [27, 0]
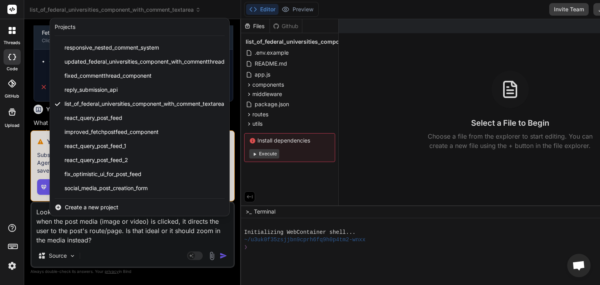
click at [105, 188] on span "social_media_post_creation_form" at bounding box center [105, 188] width 83 height 8
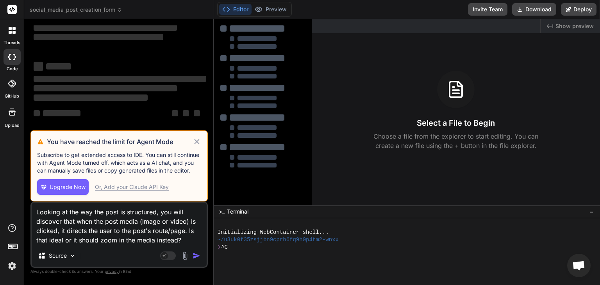
scroll to position [33, 0]
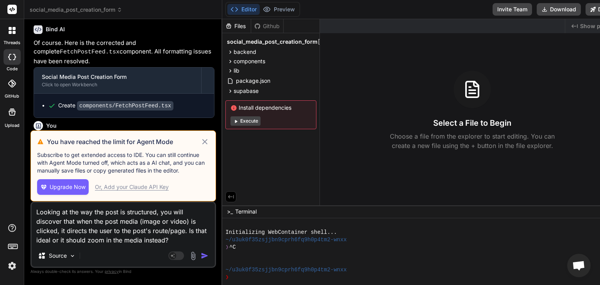
click at [200, 144] on icon at bounding box center [204, 141] width 9 height 9
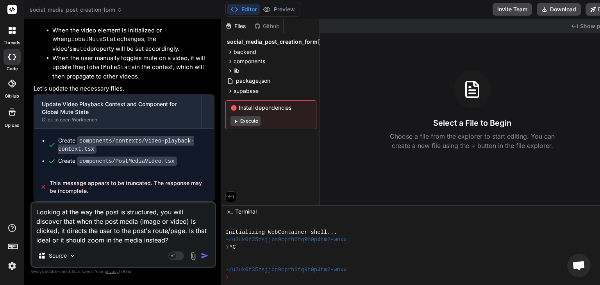
scroll to position [5399, 0]
click at [93, 225] on textarea "Looking at the way the post is structured, you will discover that when the post…" at bounding box center [123, 224] width 183 height 42
click at [120, 224] on textarea "Looking at the way the post is structured, you will discover that when the post…" at bounding box center [123, 224] width 183 height 42
click at [179, 234] on textarea "Looking at the way the post is structured, you will discover that when the post…" at bounding box center [123, 224] width 183 height 42
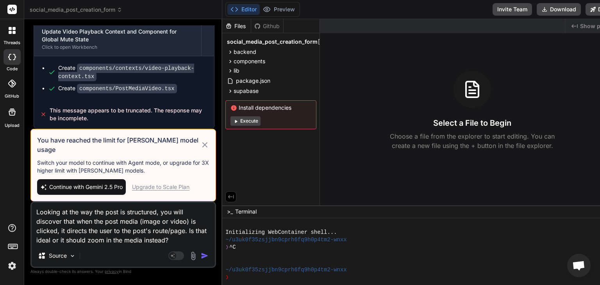
click at [108, 186] on span "Continue with Gemini 2.5 Pro" at bounding box center [85, 187] width 73 height 8
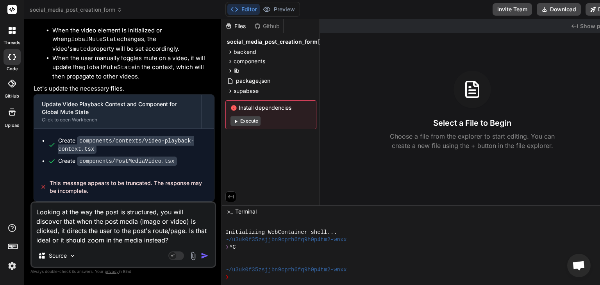
click at [172, 240] on textarea "Looking at the way the post is structured, you will discover that when the post…" at bounding box center [123, 224] width 183 height 42
click at [125, 223] on textarea "Looking at the way the post is structured, you will discover that when the post…" at bounding box center [123, 224] width 183 height 42
click at [136, 235] on textarea "Looking at the way the post is structured, you will discover that when the post…" at bounding box center [123, 224] width 183 height 42
type textarea "x"
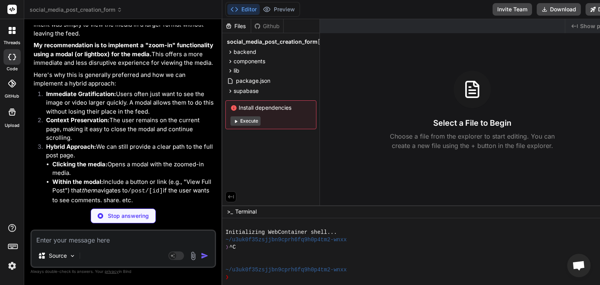
scroll to position [5631, 0]
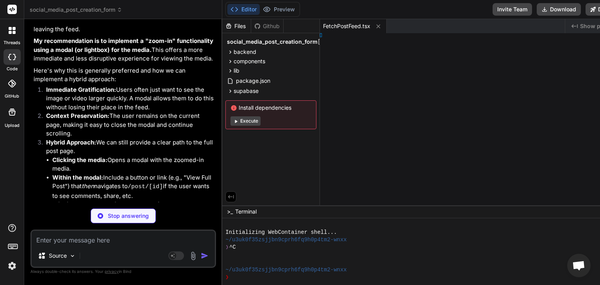
type textarea "x"
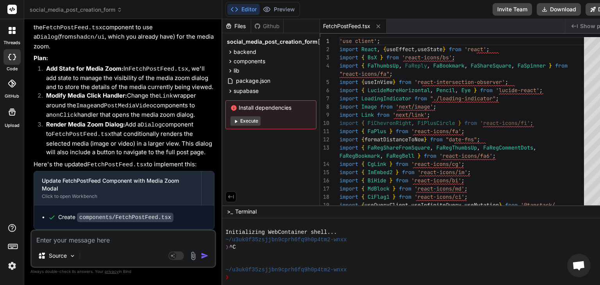
scroll to position [5939, 0]
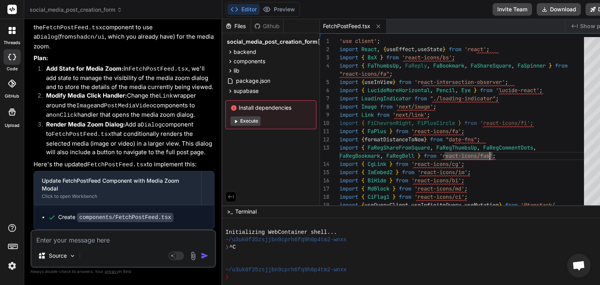
type textarea "'use client'; import React, { useEffect, useState } from 'react'; import { BsX …"
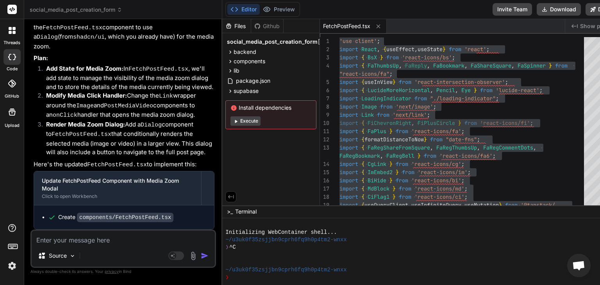
click at [119, 243] on textarea at bounding box center [123, 238] width 183 height 14
type textarea "x"
type textarea "I"
type textarea "x"
type textarea "IM"
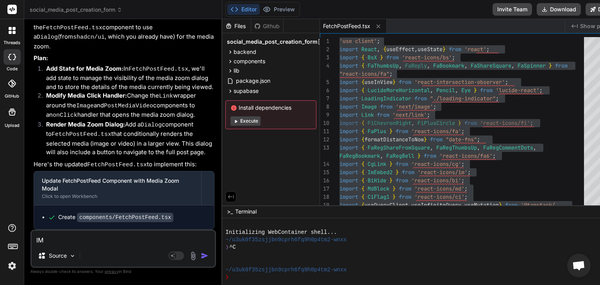
type textarea "x"
type textarea "IMp"
type textarea "x"
type textarea "IMpl"
type textarea "x"
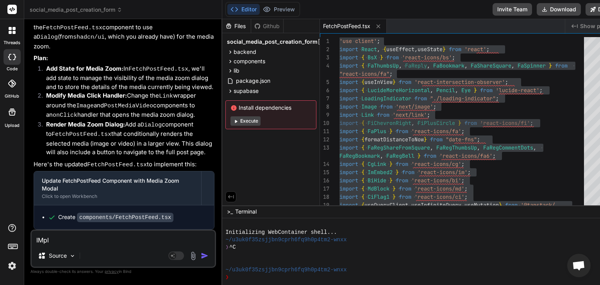
type textarea "IMp"
type textarea "x"
type textarea "IM"
type textarea "x"
type textarea "I"
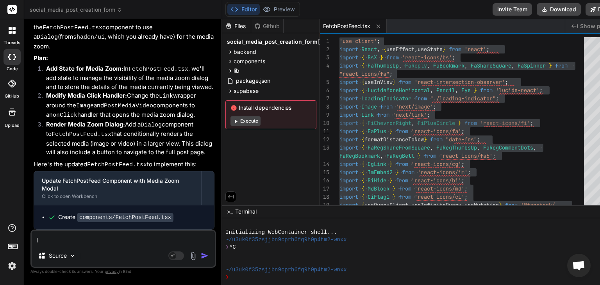
type textarea "x"
type textarea "Imp"
type textarea "x"
type textarea "Imple"
type textarea "x"
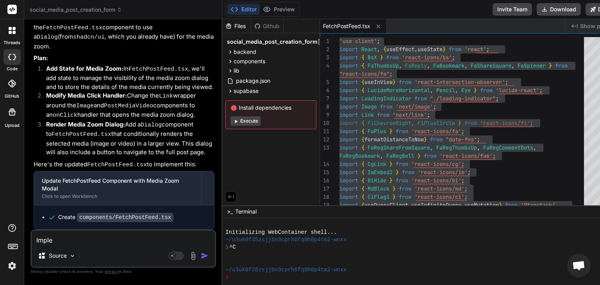
type textarea "Implee"
type textarea "x"
type textarea "Impleen"
type textarea "x"
type textarea "Impleent"
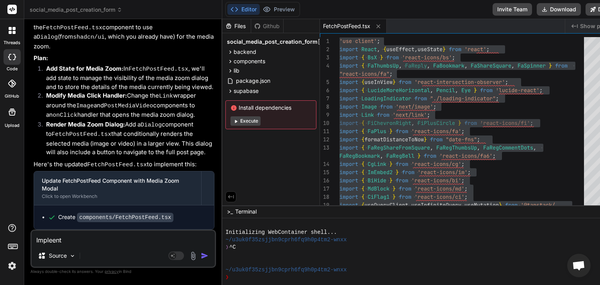
type textarea "x"
type textarea "Impleen"
type textarea "x"
type textarea "Implee"
type textarea "x"
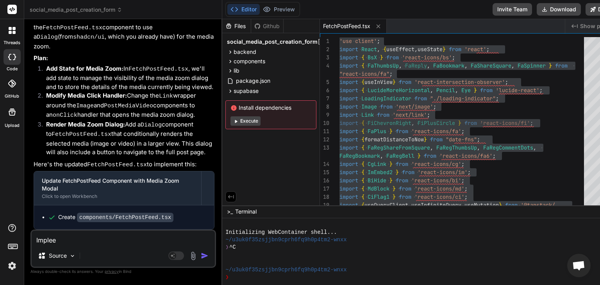
type textarea "Imple"
type textarea "x"
type textarea "Implem"
type textarea "x"
type textarea "Impleme"
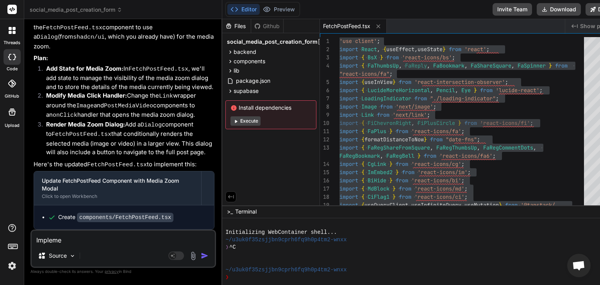
type textarea "x"
type textarea "Implemen"
type textarea "x"
type textarea "Implemente"
type textarea "x"
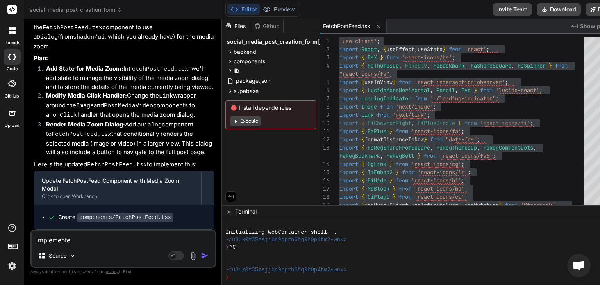
type textarea "Implemented"
type textarea "x"
type textarea "Implemented"
type textarea "x"
type textarea "Implemented b"
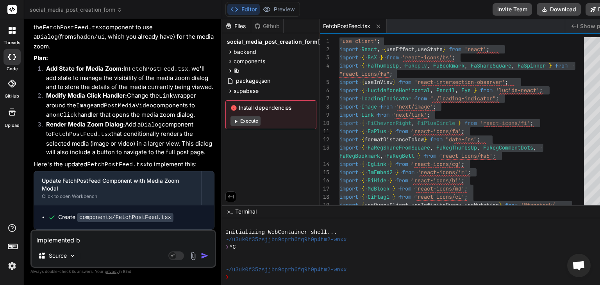
type textarea "x"
type textarea "Implemented bu"
type textarea "x"
type textarea "Implemented but"
type textarea "x"
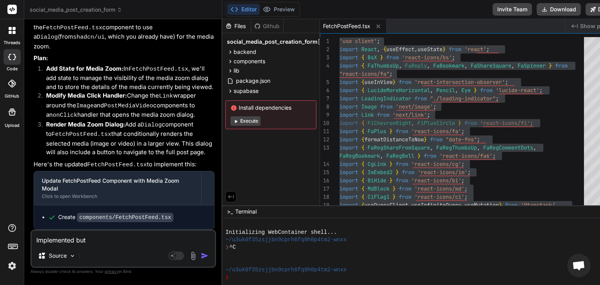
type textarea "Implemented but"
type textarea "x"
type textarea "Implemented but n"
type textarea "x"
type textarea "Implemented but no"
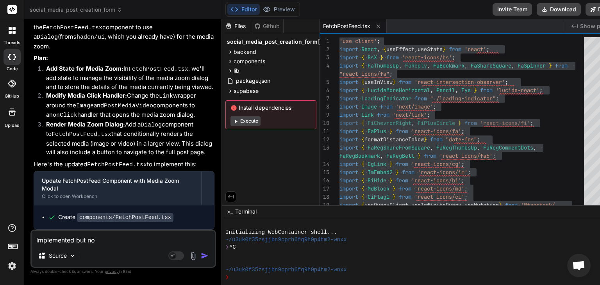
type textarea "x"
type textarea "Implemented but not"
type textarea "x"
type textarea "Implemented but not w"
type textarea "x"
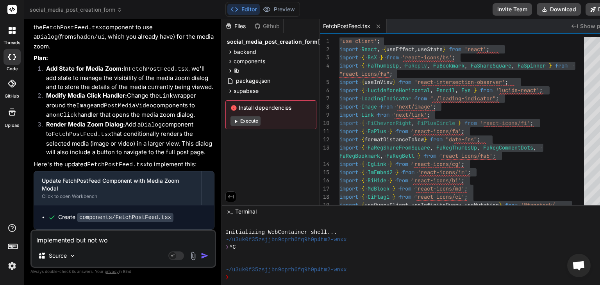
type textarea "Implemented but not wor"
type textarea "x"
type textarea "Implemented but not work"
type textarea "x"
type textarea "Implemented but not worki"
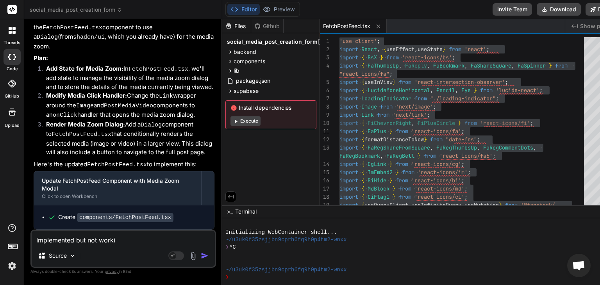
type textarea "x"
type textarea "Implemented but not working"
type textarea "x"
type textarea "Implemented but not working"
type textarea "x"
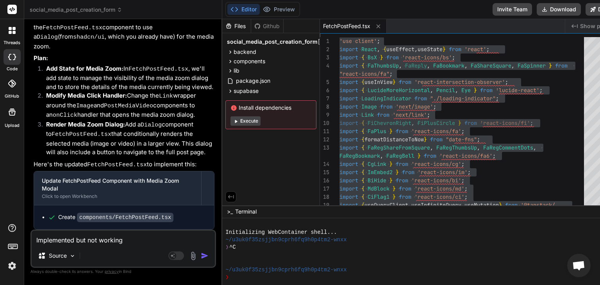
type textarea "Implemented but not working"
type textarea "x"
type textarea "Implemented but not working."
type textarea "x"
type textarea "Implemented but not working."
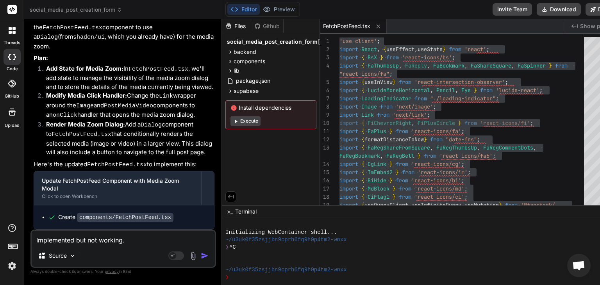
type textarea "x"
type textarea "Implemented but not working."
type textarea "x"
type textarea "Implemented but not working. W"
type textarea "x"
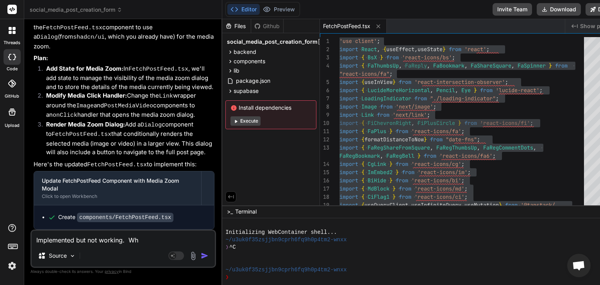
type textarea "Implemented but not working. Whe"
type textarea "x"
type textarea "Implemented but not working. When"
type textarea "x"
type textarea "Implemented but not working. When i"
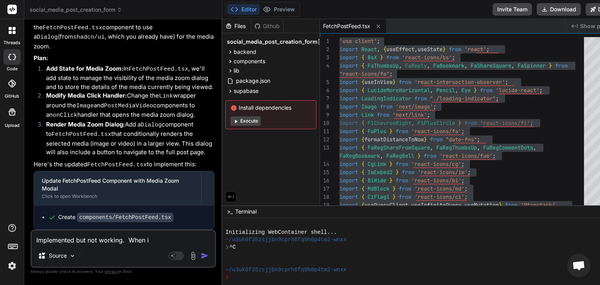
type textarea "x"
type textarea "Implemented but not working. When i l"
type textarea "x"
type textarea "Implemented but not working. When i li"
type textarea "x"
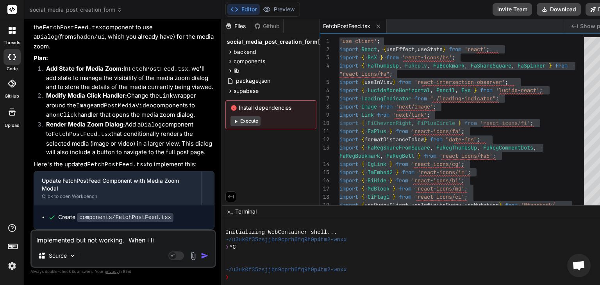
type textarea "Implemented but not working. When i lic"
type textarea "x"
type textarea "Implemented but not working. When i lick"
type textarea "x"
type textarea "Implemented but not working. When i lic"
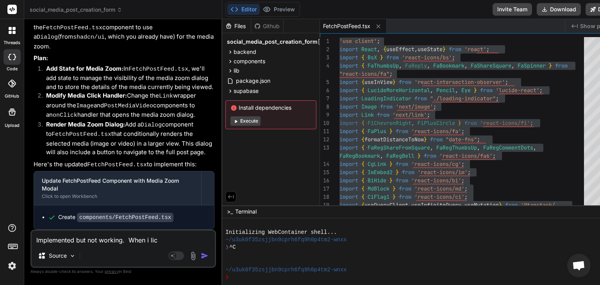
type textarea "x"
type textarea "Implemented but not working. When i li"
type textarea "x"
type textarea "Implemented but not working. When i l"
type textarea "x"
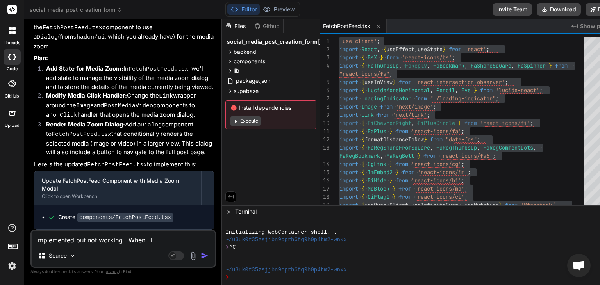
type textarea "Implemented but not working. When i"
type textarea "x"
type textarea "Implemented but not working. When i"
type textarea "x"
type textarea "Implemented but not working. When"
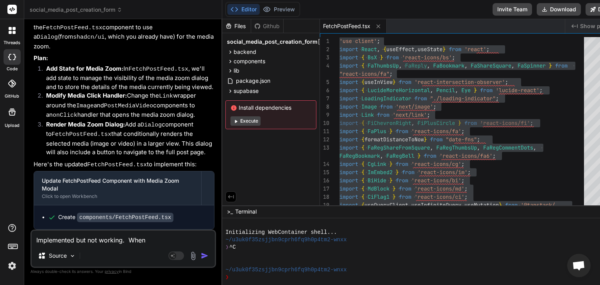
type textarea "x"
type textarea "Implemented but not working. When"
type textarea "x"
type textarea "Implemented but not working. Whe"
type textarea "x"
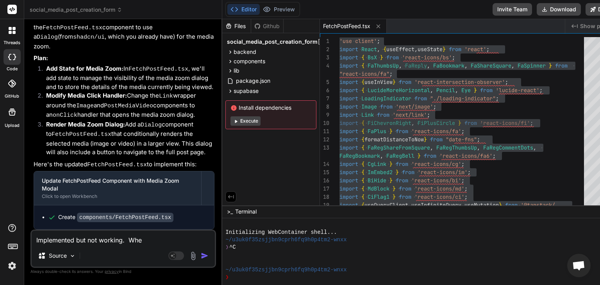
type textarea "Implemented but not working. Wh"
type textarea "x"
type textarea "Implemented but not working. W"
type textarea "x"
type textarea "Implemented but not working."
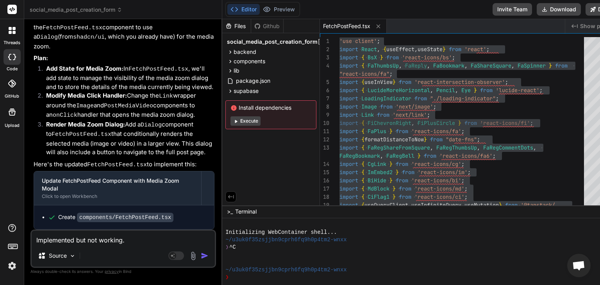
type textarea "x"
type textarea "Implemented but not working."
type textarea "x"
type textarea "Implemented but not working."
type textarea "x"
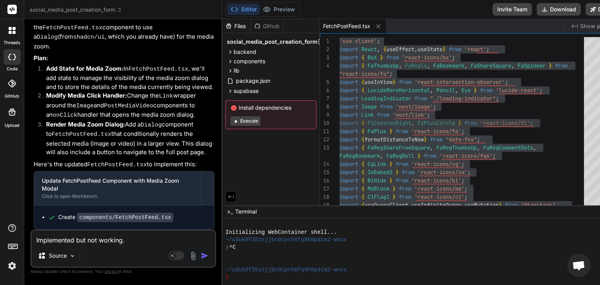
type textarea "Implemented but not working"
type textarea "x"
type textarea "Implemented but not working."
type textarea "x"
type textarea "Implemented but not working."
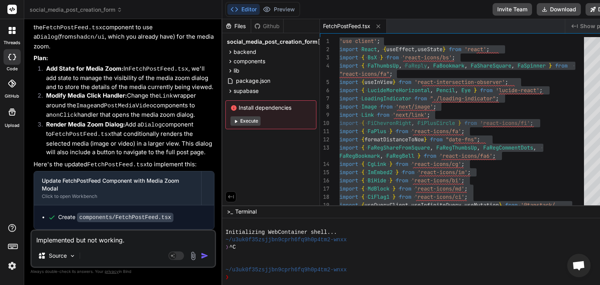
type textarea "x"
type textarea "Implemented but not working. Wh"
type textarea "x"
type textarea "Implemented but not working. Whe"
type textarea "x"
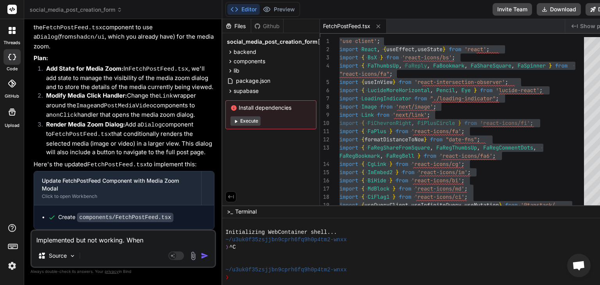
type textarea "Implemented but not working. When"
type textarea "x"
type textarea "Implemented but not working. When i"
type textarea "x"
type textarea "Implemented but not working. When i c"
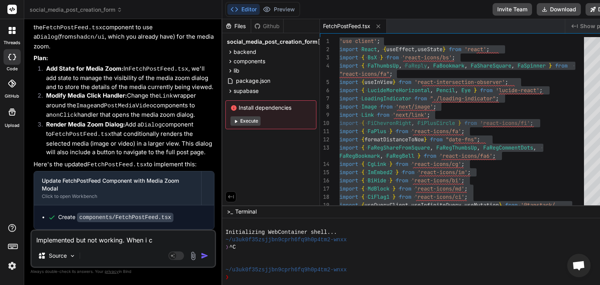
type textarea "x"
type textarea "Implemented but not working. When i cl"
type textarea "x"
type textarea "Implemented but not working. When i cli"
type textarea "x"
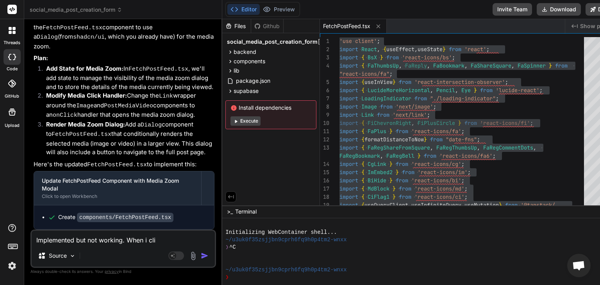
type textarea "Implemented but not working. When i clic"
type textarea "x"
type textarea "Implemented but not working. When i click"
type textarea "x"
type textarea "Implemented but not working. When i click"
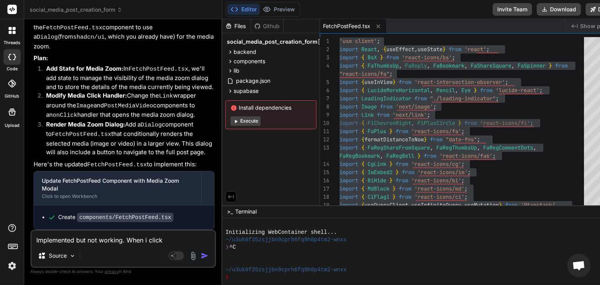
type textarea "x"
type textarea "Implemented but not working. When i click o"
type textarea "x"
type textarea "Implemented but not working. When i click on"
type textarea "x"
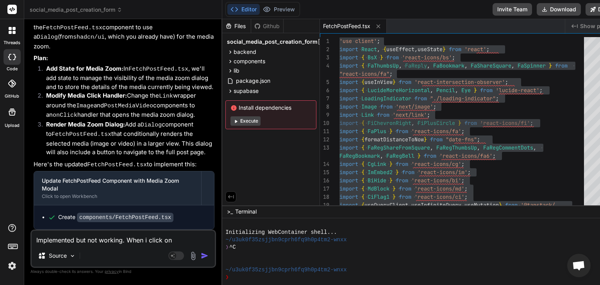
type textarea "Implemented but not working. When i click on"
type textarea "x"
type textarea "Implemented but not working. When i click on h"
type textarea "x"
type textarea "Implemented but not working. When i click on"
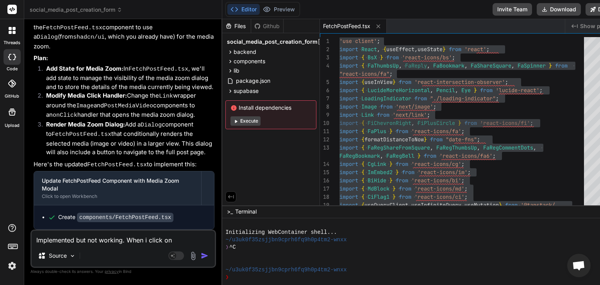
type textarea "x"
type textarea "Implemented but not working. When i click on t"
type textarea "x"
type textarea "Implemented but not working. When i click on the"
type textarea "x"
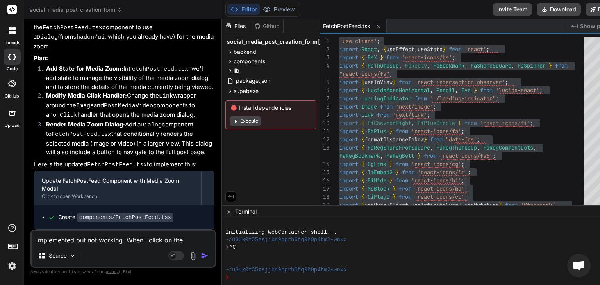
type textarea "Implemented but not working. When i click on the"
type textarea "x"
type textarea "Implemented but not working. When i click on the md"
type textarea "x"
type textarea "Implemented but not working. When i click on the mdi"
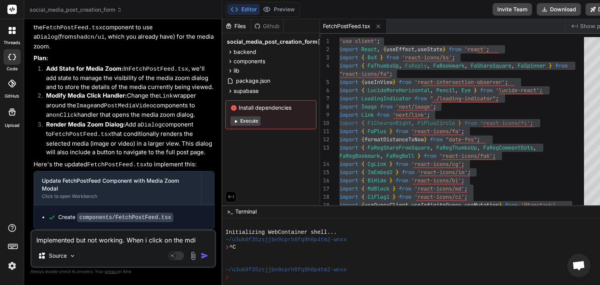
type textarea "x"
type textarea "Implemented but not working. When i click on the md"
type textarea "x"
type textarea "Implemented but not working. When i click on the mde"
type textarea "x"
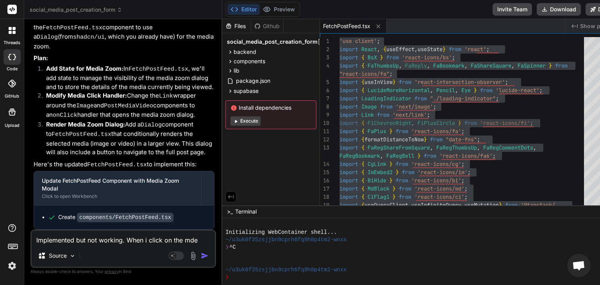
type textarea "Implemented but not working. When i click on the md"
type textarea "x"
type textarea "Implemented but not working. When i click on the m"
type textarea "x"
type textarea "Implemented but not working. When i click on the me"
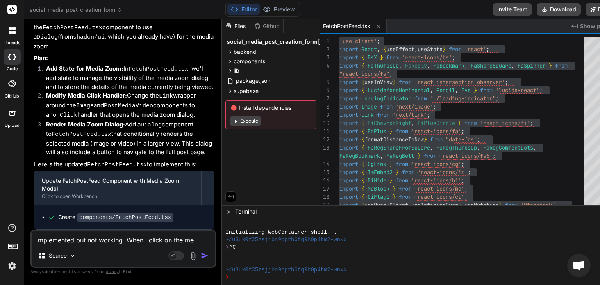
type textarea "x"
type textarea "Implemented but not working. When i click on the med"
type textarea "x"
type textarea "Implemented but not working. When i click on the medi"
type textarea "x"
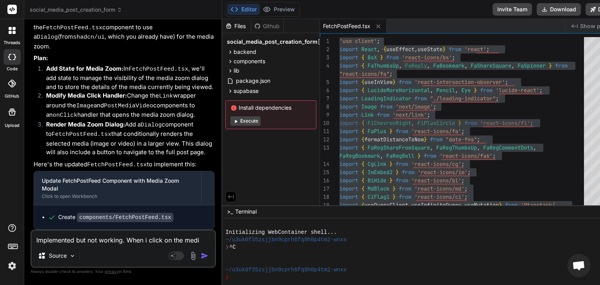
type textarea "Implemented but not working. When i click on the media"
type textarea "x"
type textarea "Implemented but not working. When i click on the media,"
type textarea "x"
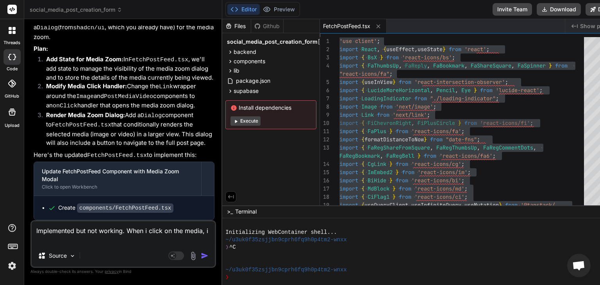
type textarea "Implemented but not working. When i click on the media, i"
type textarea "x"
type textarea "Implemented but not working. When i click on the media, i g"
type textarea "x"
type textarea "Implemented but not working. When i click on the media, i got"
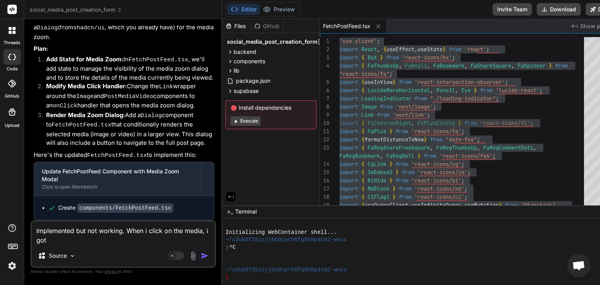
type textarea "x"
type textarea "Implemented but not working. When i click on the media, i got"
type textarea "x"
type textarea "Implemented but not working. When i click on the media, i got a"
type textarea "x"
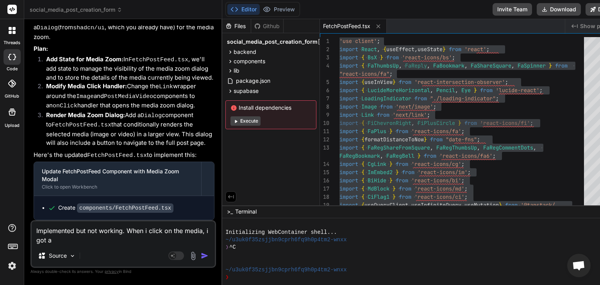
type textarea "Implemented but not working. When i click on the media, i got an"
type textarea "x"
type textarea "Implemented but not working. When i click on the media, i got an"
click at [165, 232] on textarea "Implemented but here is the problem: When video is clicked on, it zooms in and …" at bounding box center [123, 233] width 183 height 23
click at [66, 241] on textarea "Implemented but here is the problem: When a video is clicked on, it zooms in an…" at bounding box center [123, 233] width 183 height 23
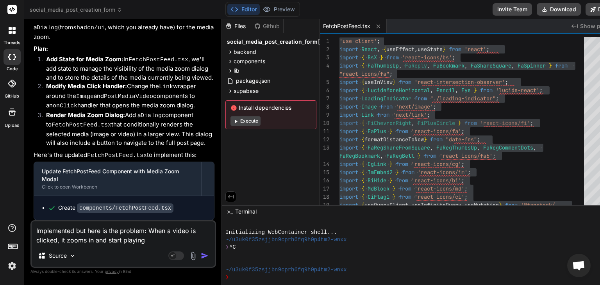
click at [146, 241] on textarea "Implemented but here is the problem: When a video is clicked, it zooms in and s…" at bounding box center [123, 233] width 183 height 23
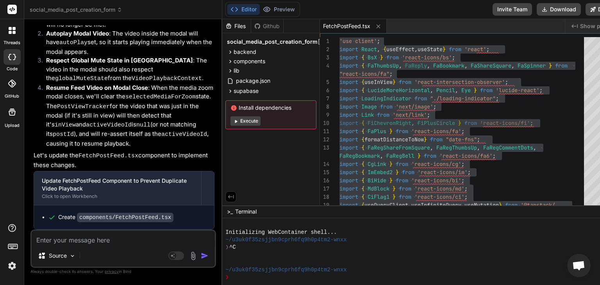
click at [103, 239] on textarea at bounding box center [123, 238] width 183 height 14
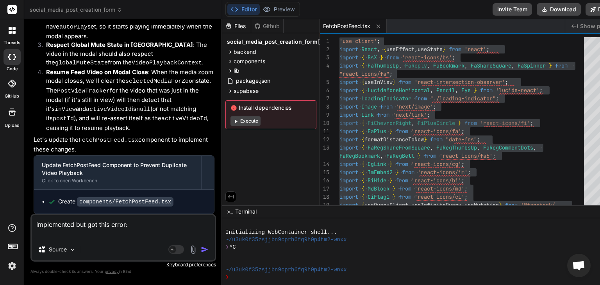
paste textarea "app-router.js:52 Error: useVideoPlaybackContext must be used within a VideoPlay…"
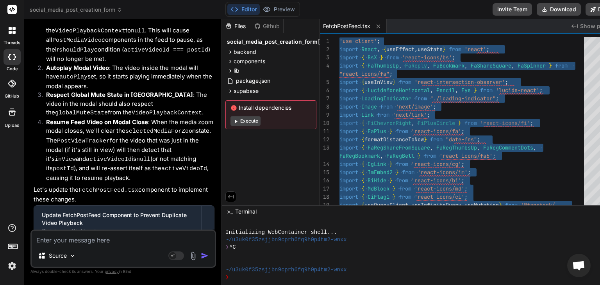
scroll to position [6237, 0]
